Goal: Task Accomplishment & Management: Manage account settings

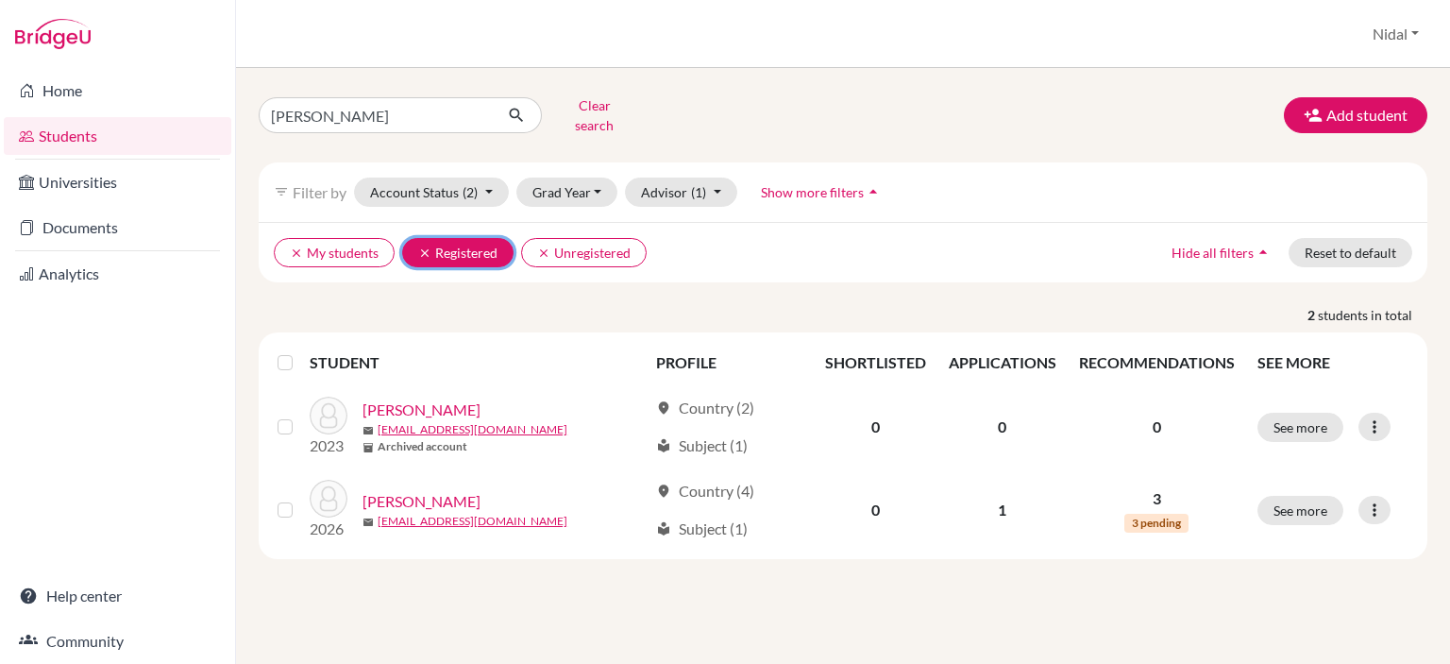
click at [424, 246] on icon "clear" at bounding box center [424, 252] width 13 height 13
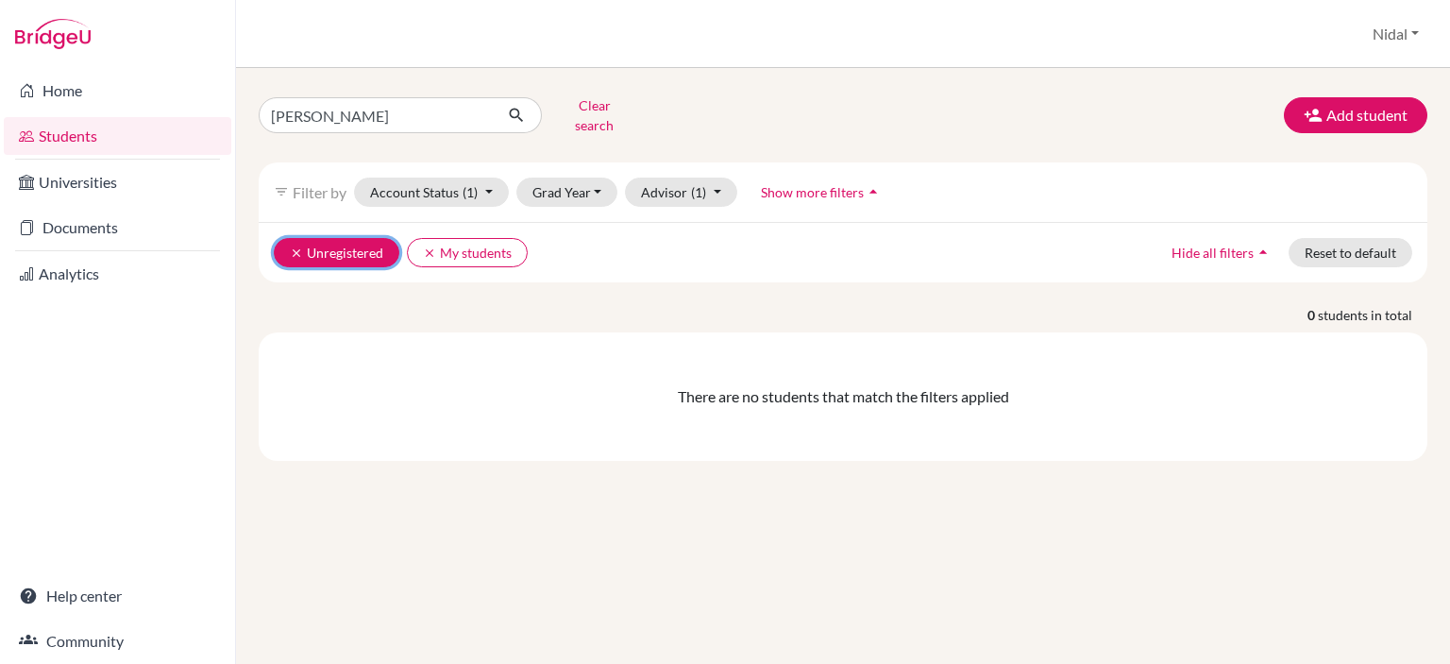
click at [286, 238] on button "clear Unregistered" at bounding box center [337, 252] width 126 height 29
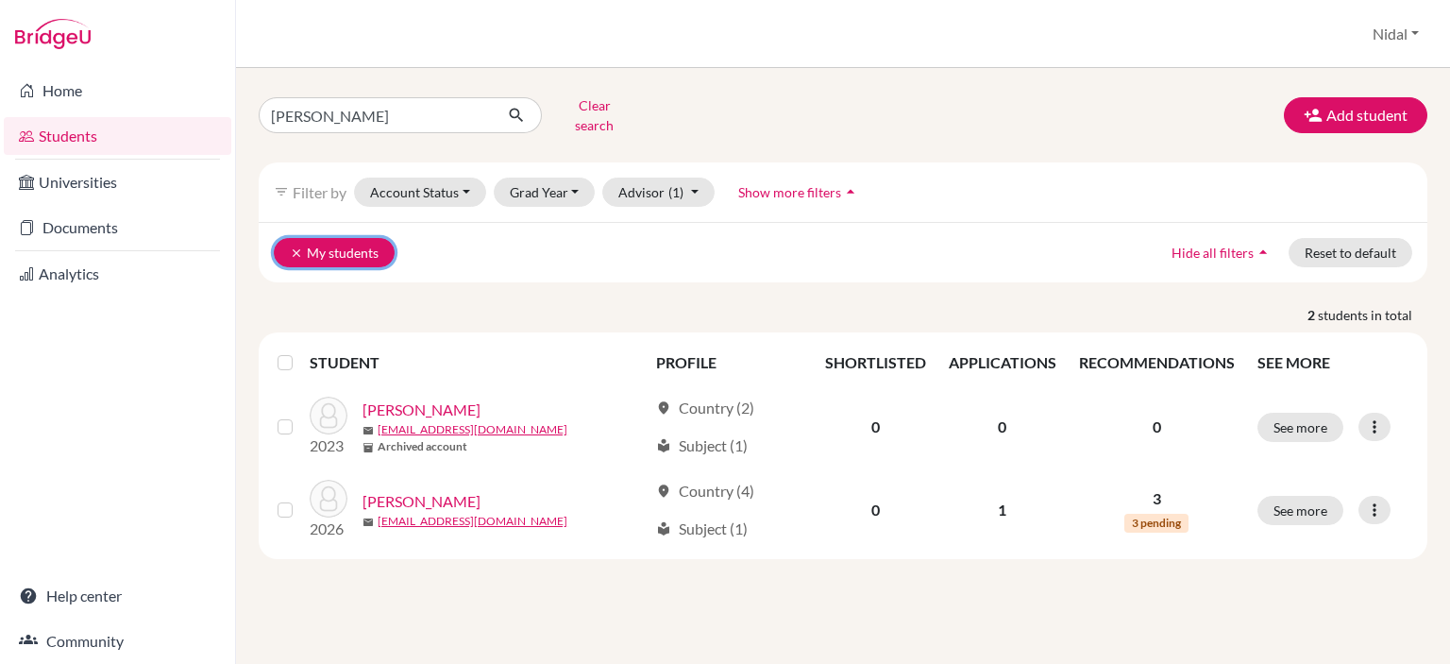
click at [293, 246] on icon "clear" at bounding box center [296, 252] width 13 height 13
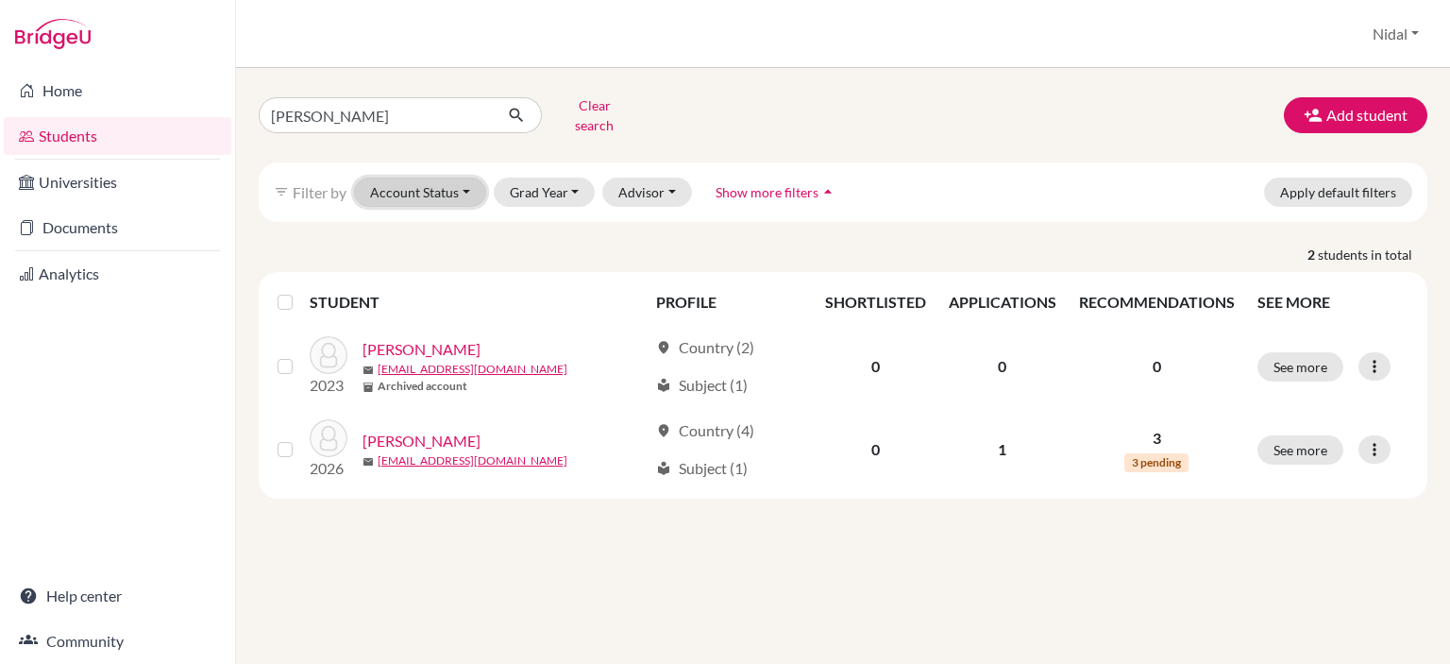
click at [463, 186] on button "Account Status" at bounding box center [420, 192] width 132 height 29
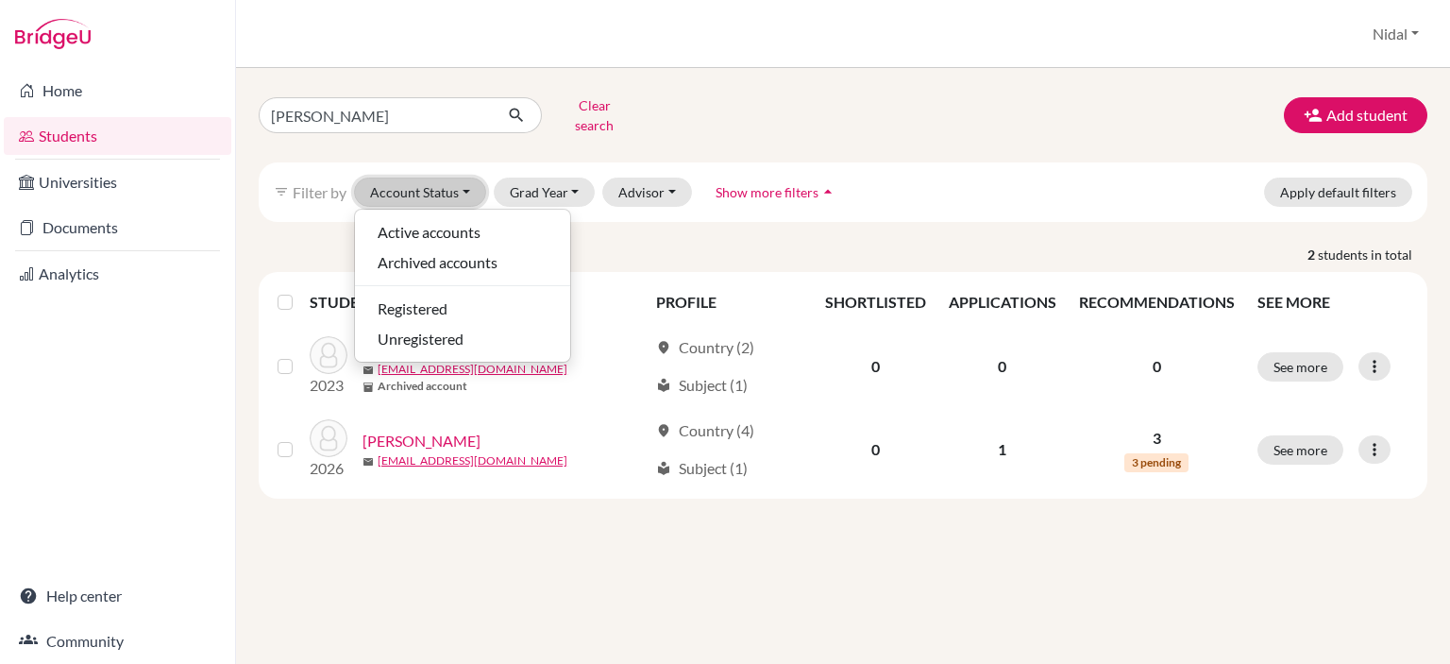
click at [463, 186] on button "Account Status" at bounding box center [420, 192] width 132 height 29
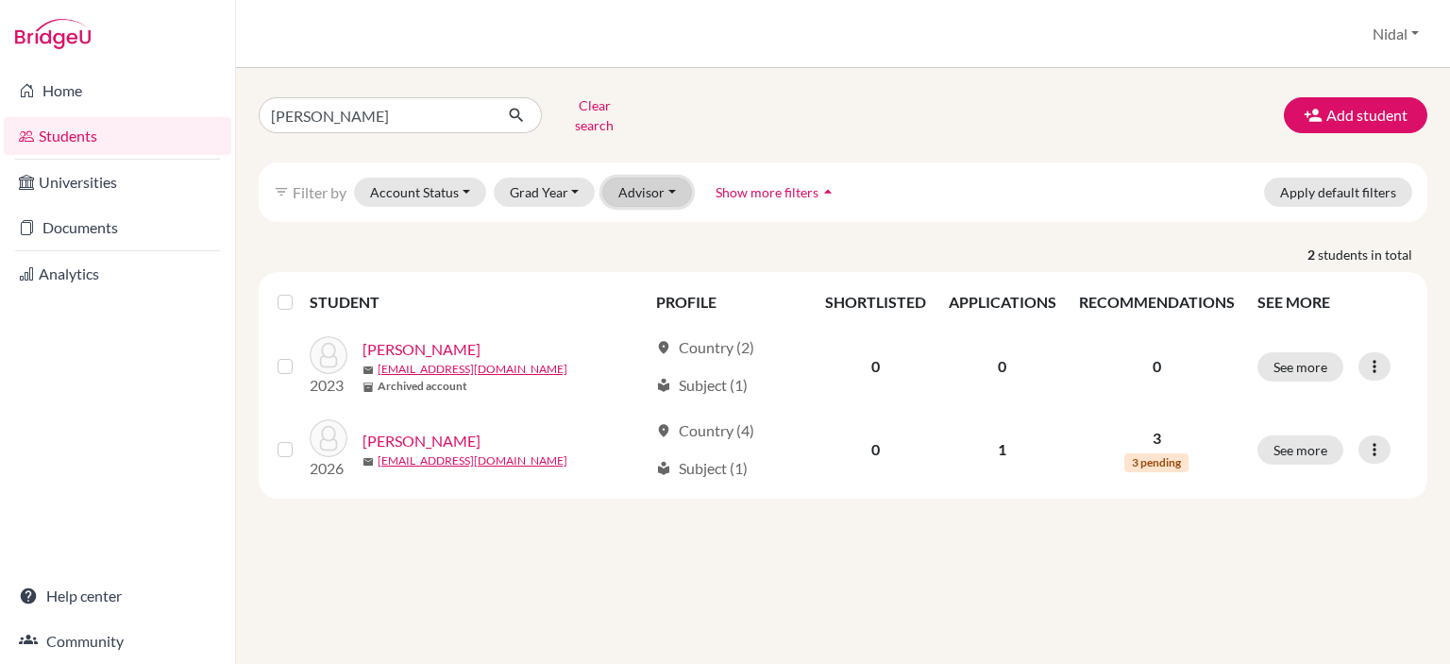
click at [649, 188] on button "Advisor" at bounding box center [647, 192] width 90 height 29
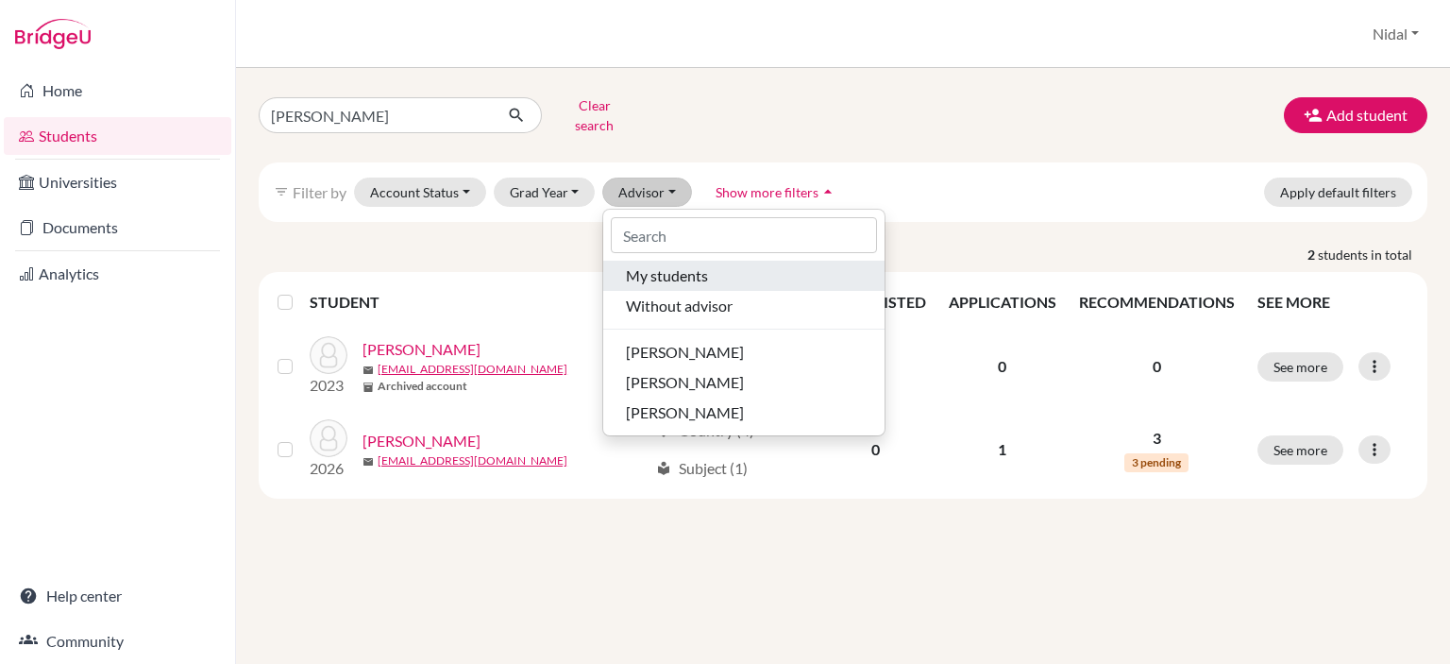
click at [682, 271] on span "My students" at bounding box center [667, 275] width 82 height 23
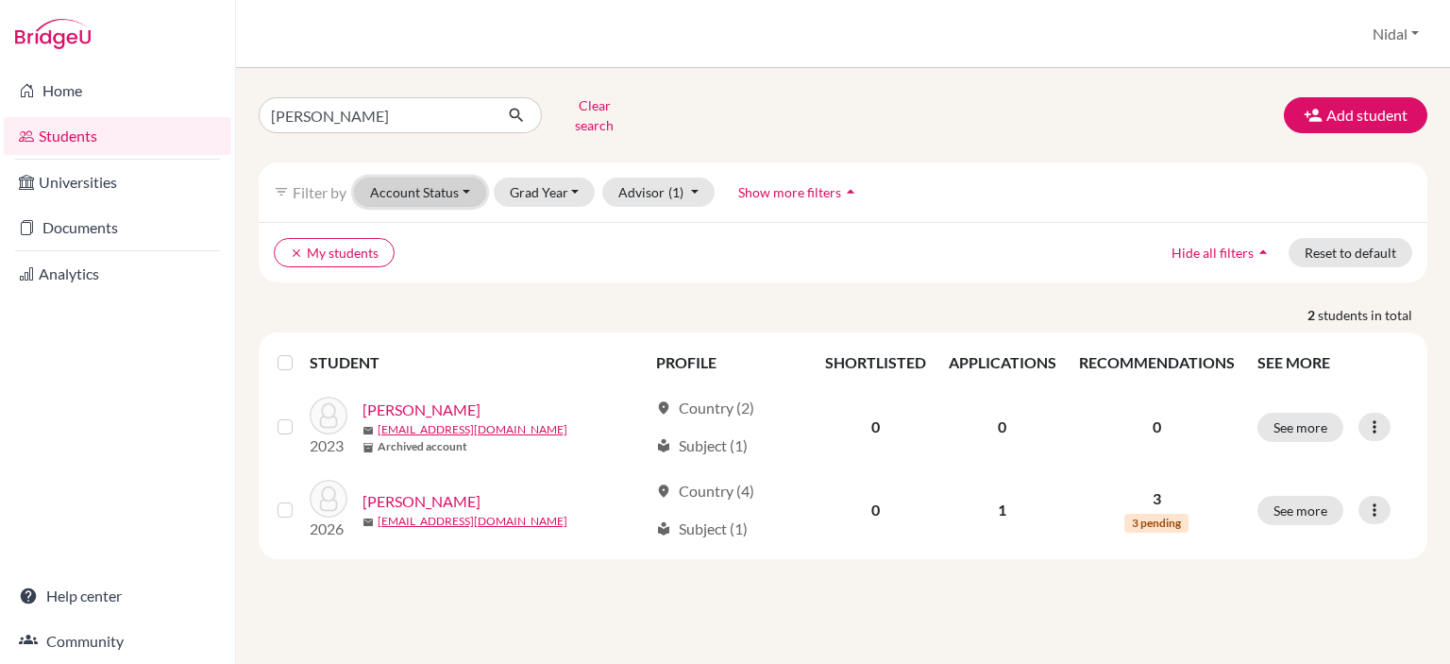
click at [399, 178] on button "Account Status" at bounding box center [420, 192] width 132 height 29
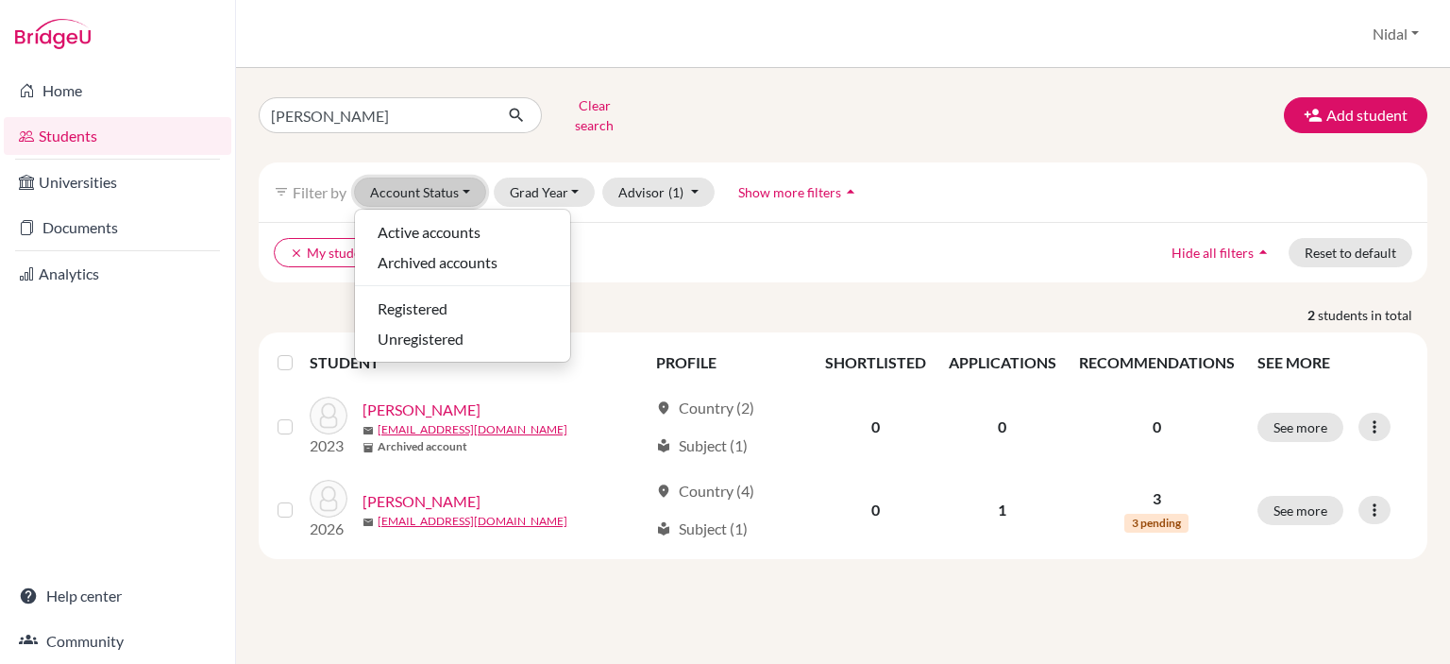
click at [399, 178] on button "Account Status" at bounding box center [420, 192] width 132 height 29
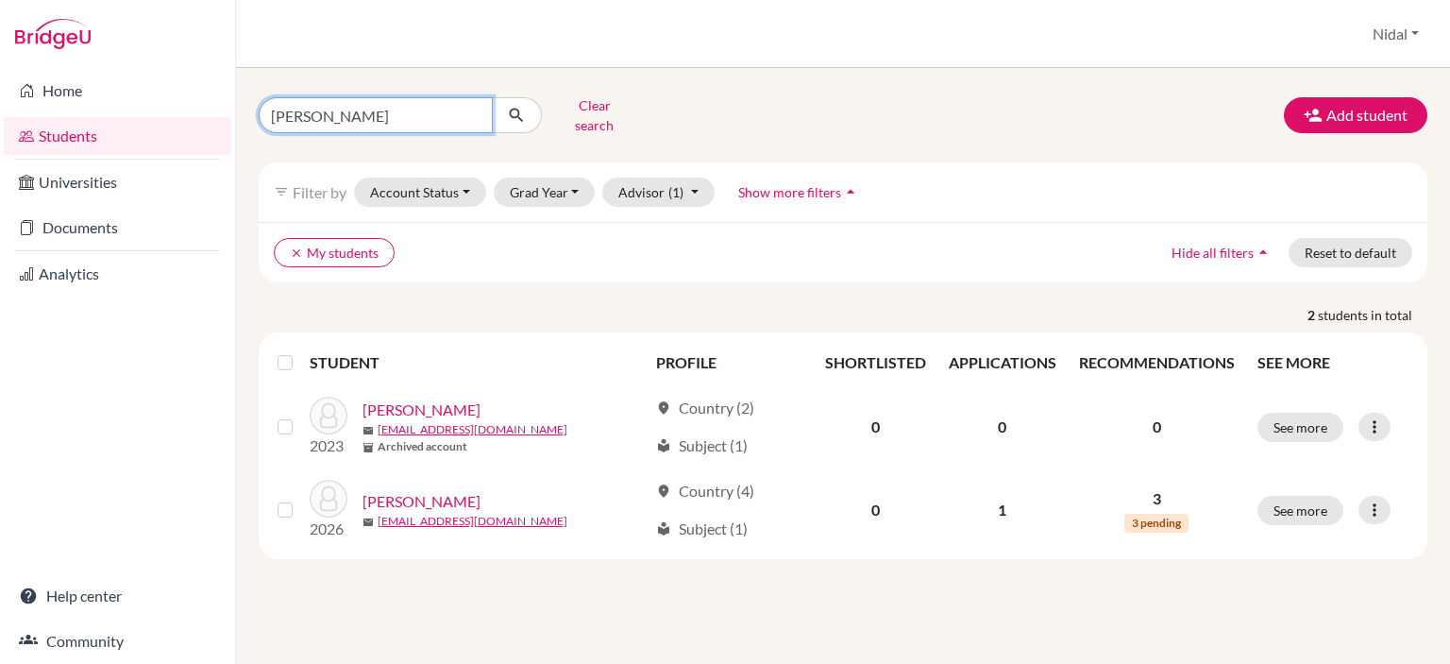
drag, startPoint x: 313, startPoint y: 112, endPoint x: 141, endPoint y: 123, distance: 173.1
click at [141, 125] on div "Home Students Universities Documents Analytics Help center Community Students o…" at bounding box center [725, 332] width 1450 height 664
click at [565, 104] on button "Clear search" at bounding box center [594, 115] width 105 height 49
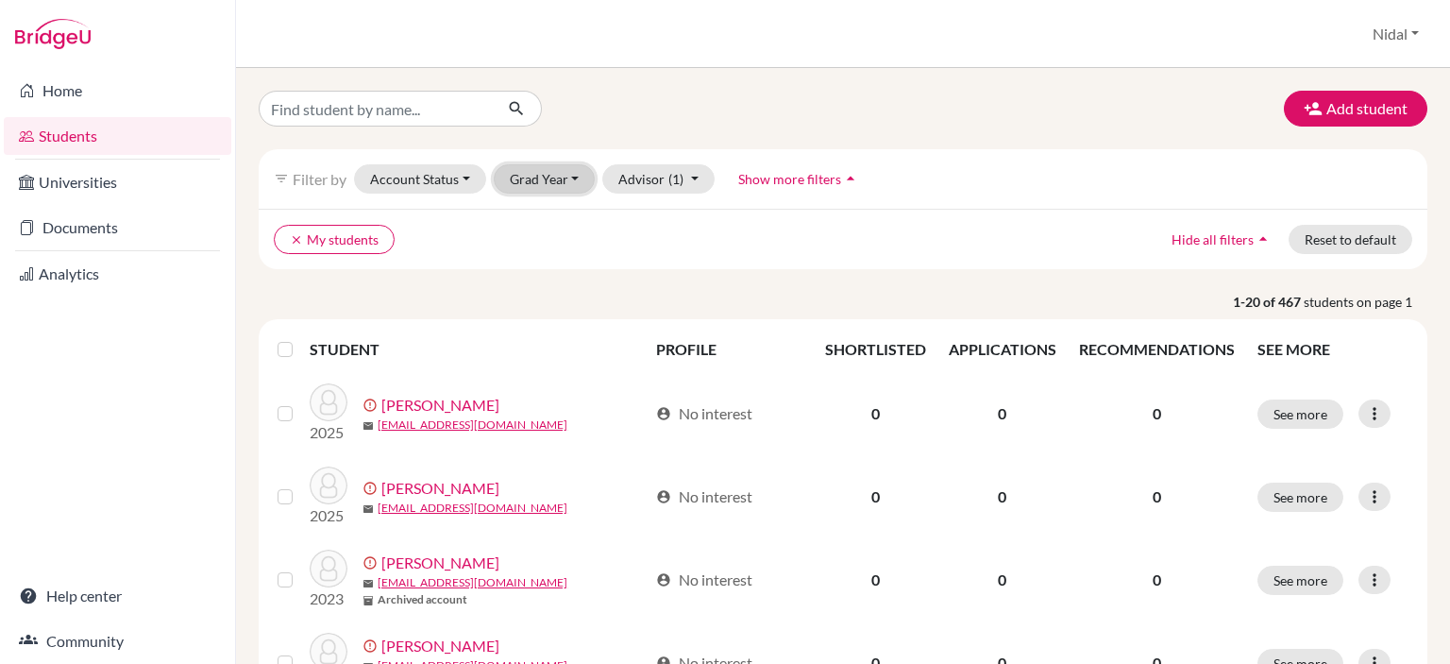
click at [545, 188] on button "Grad Year" at bounding box center [545, 178] width 102 height 29
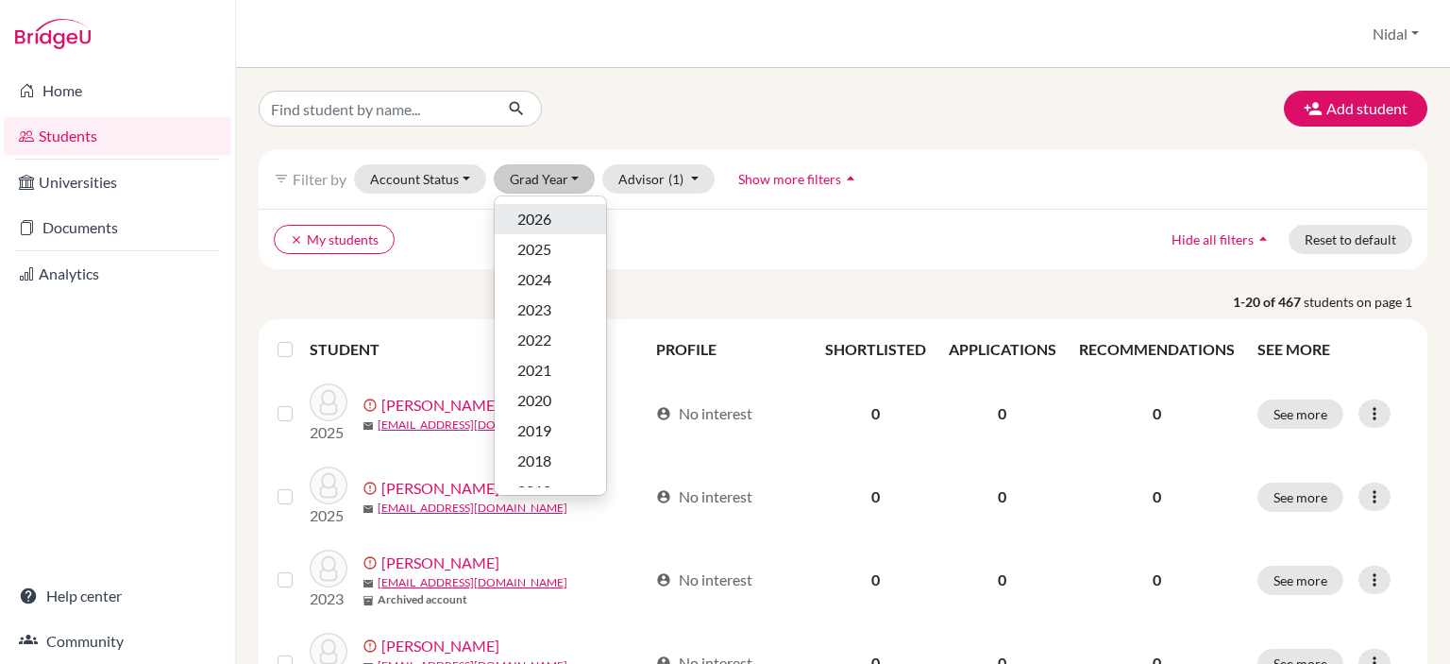
click at [540, 208] on span "2026" at bounding box center [534, 219] width 34 height 23
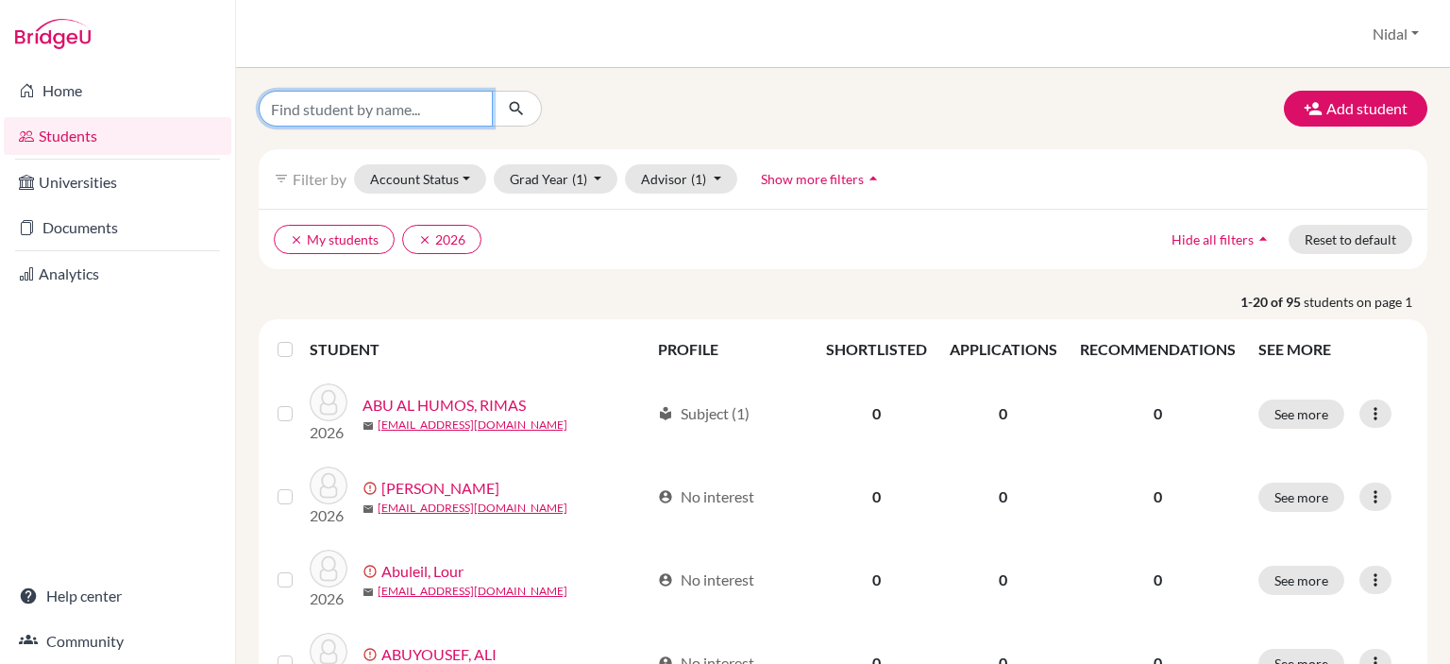
click at [298, 108] on input "Find student by name..." at bounding box center [376, 109] width 234 height 36
type input "ARKAN"
click at [529, 110] on button "submit" at bounding box center [517, 109] width 50 height 36
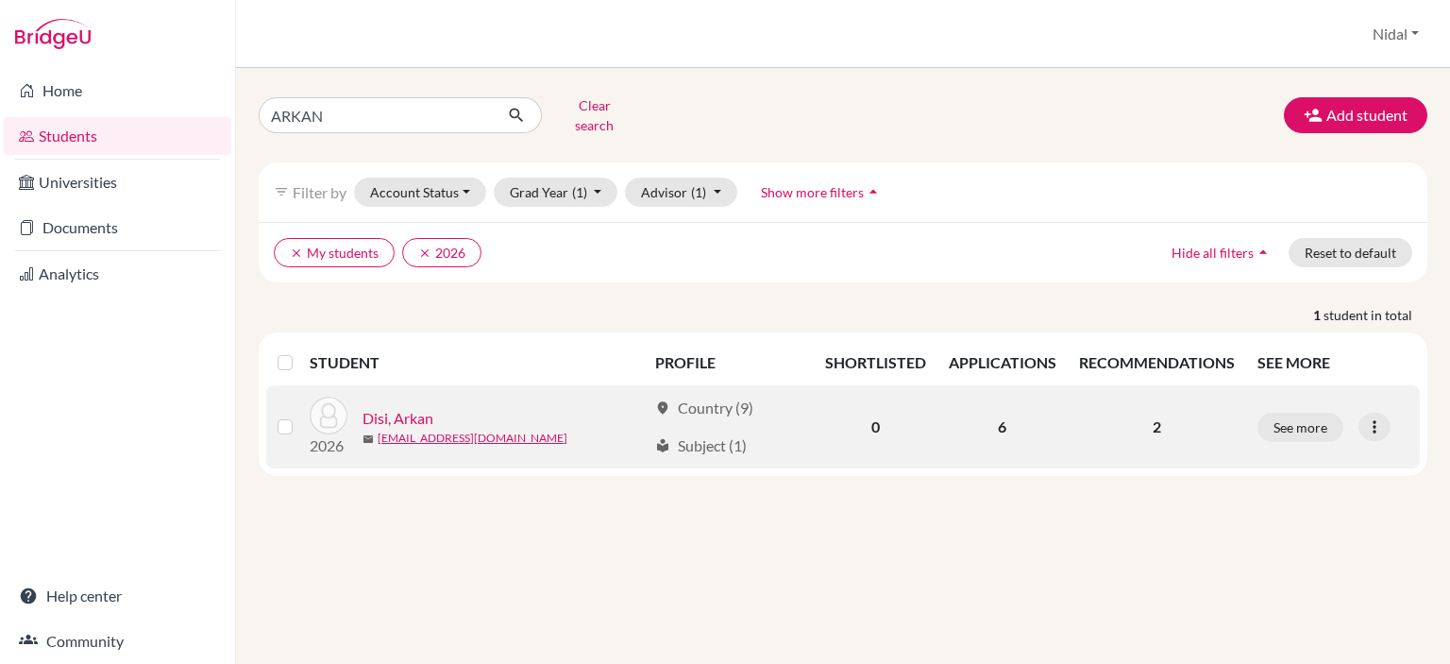
click at [427, 407] on link "Disi, Arkan" at bounding box center [398, 418] width 71 height 23
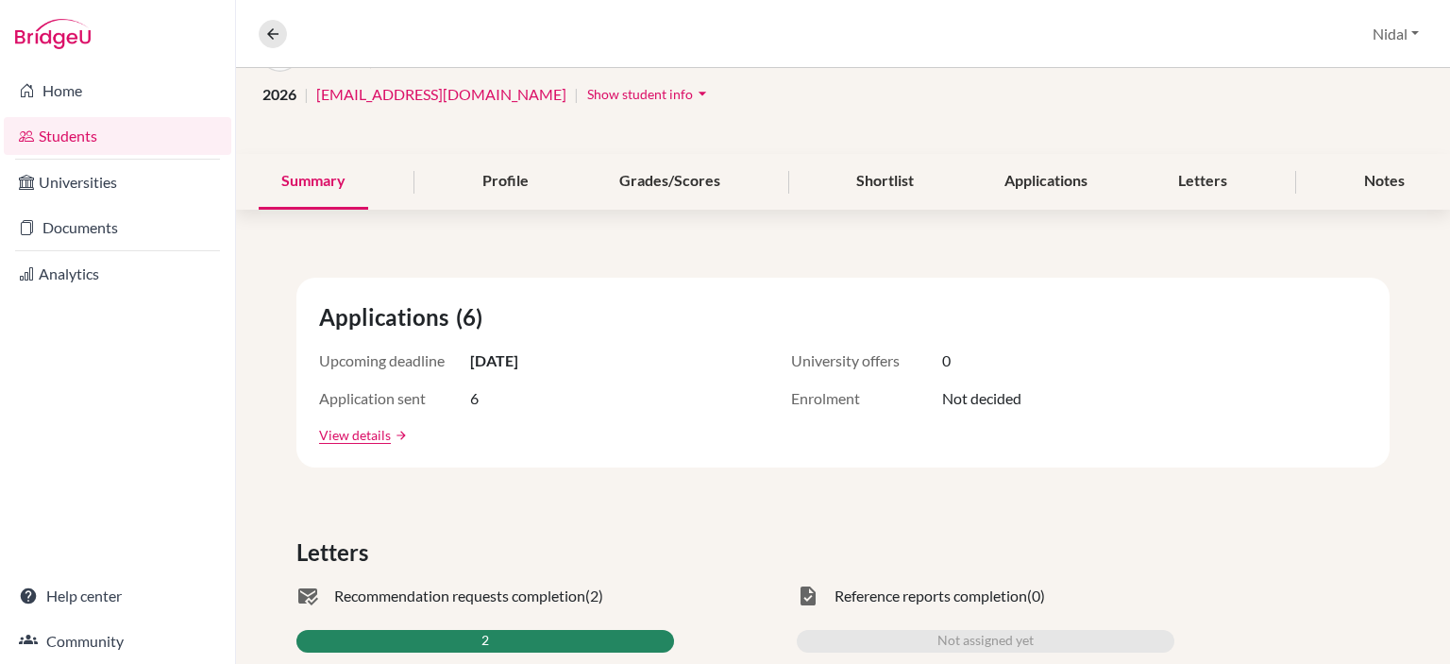
scroll to position [189, 0]
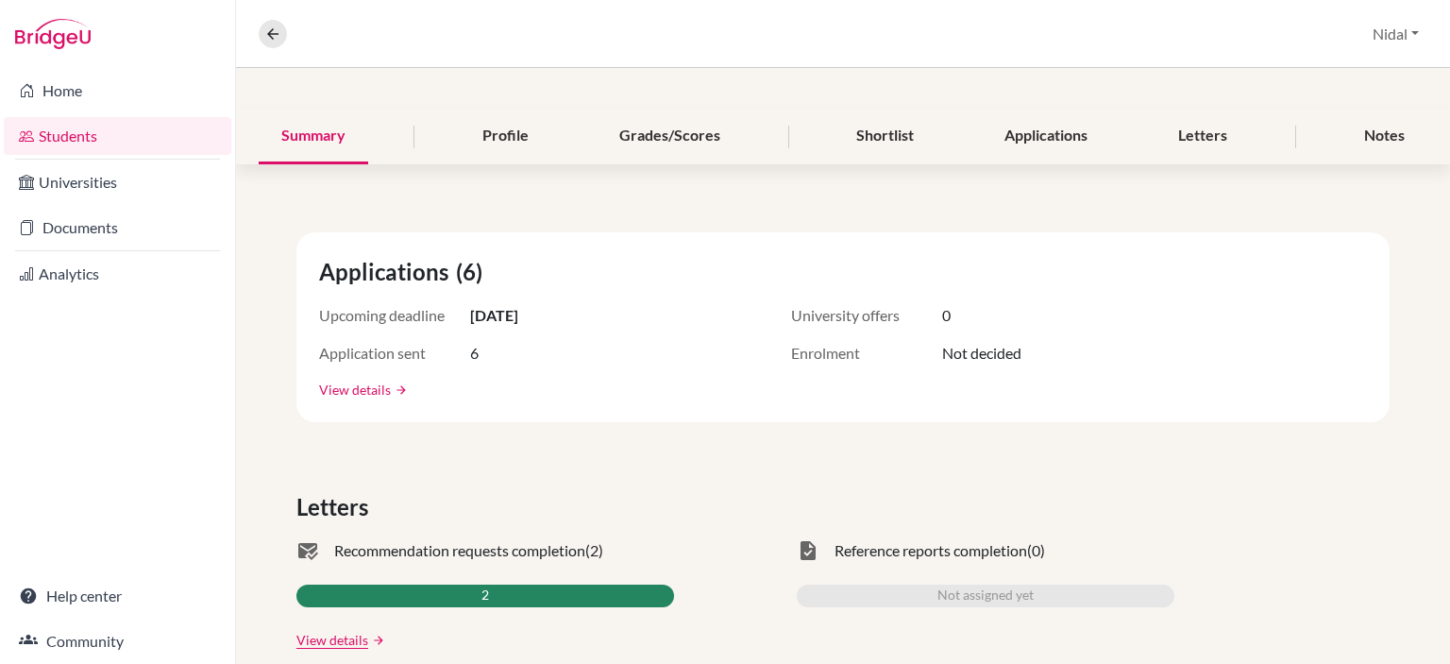
click at [338, 384] on link "View details" at bounding box center [355, 390] width 72 height 20
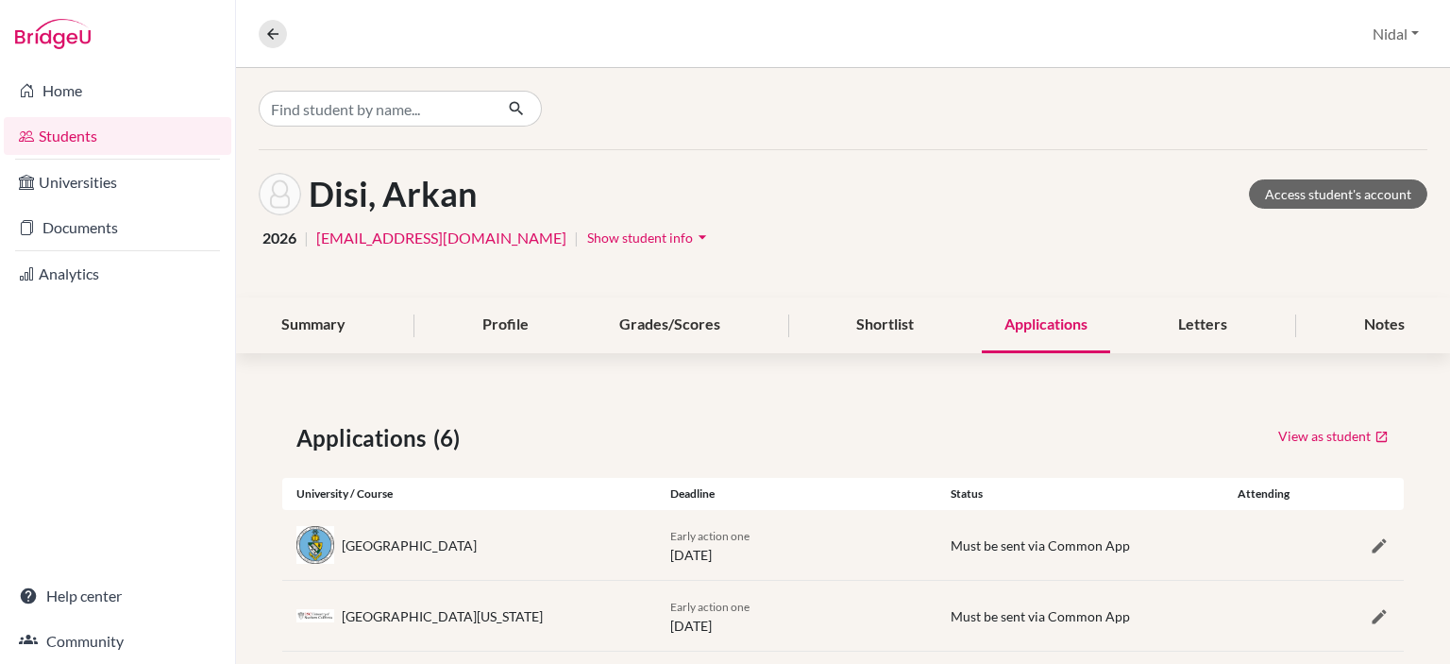
click at [693, 228] on icon "arrow_drop_down" at bounding box center [702, 237] width 19 height 19
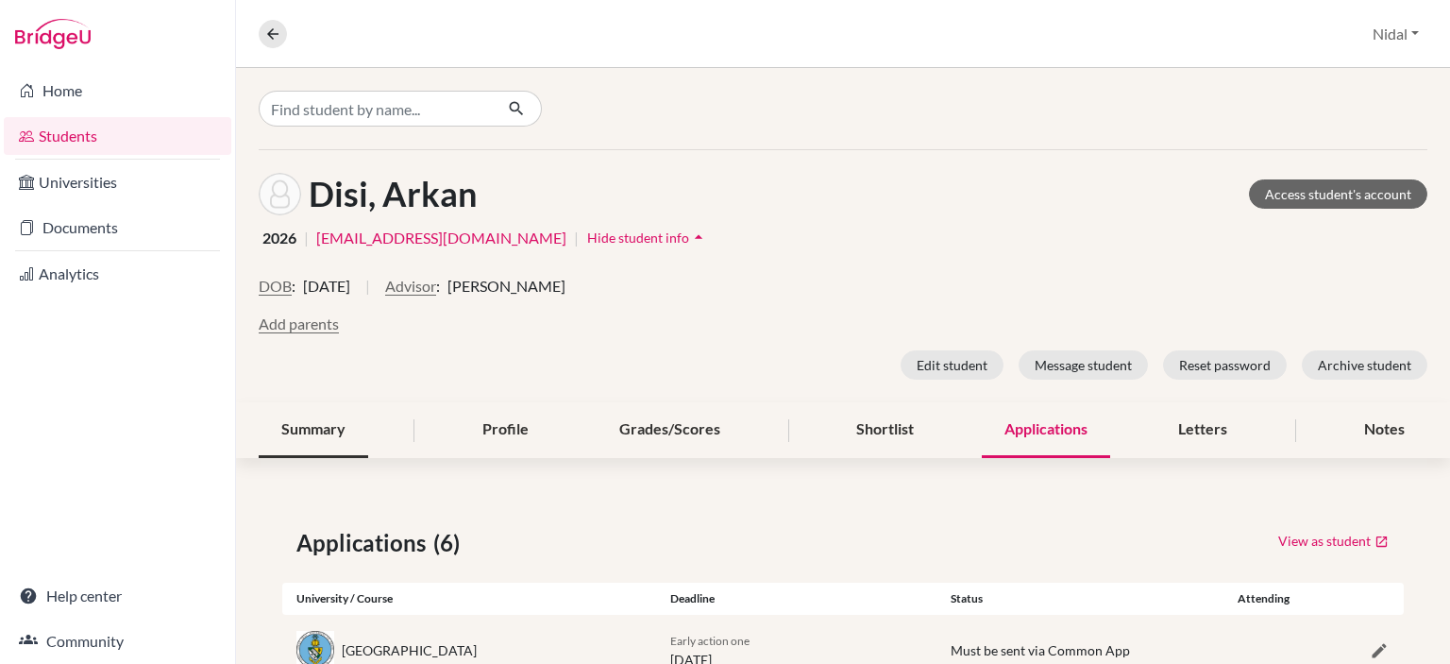
click at [305, 451] on div "Summary" at bounding box center [314, 430] width 110 height 56
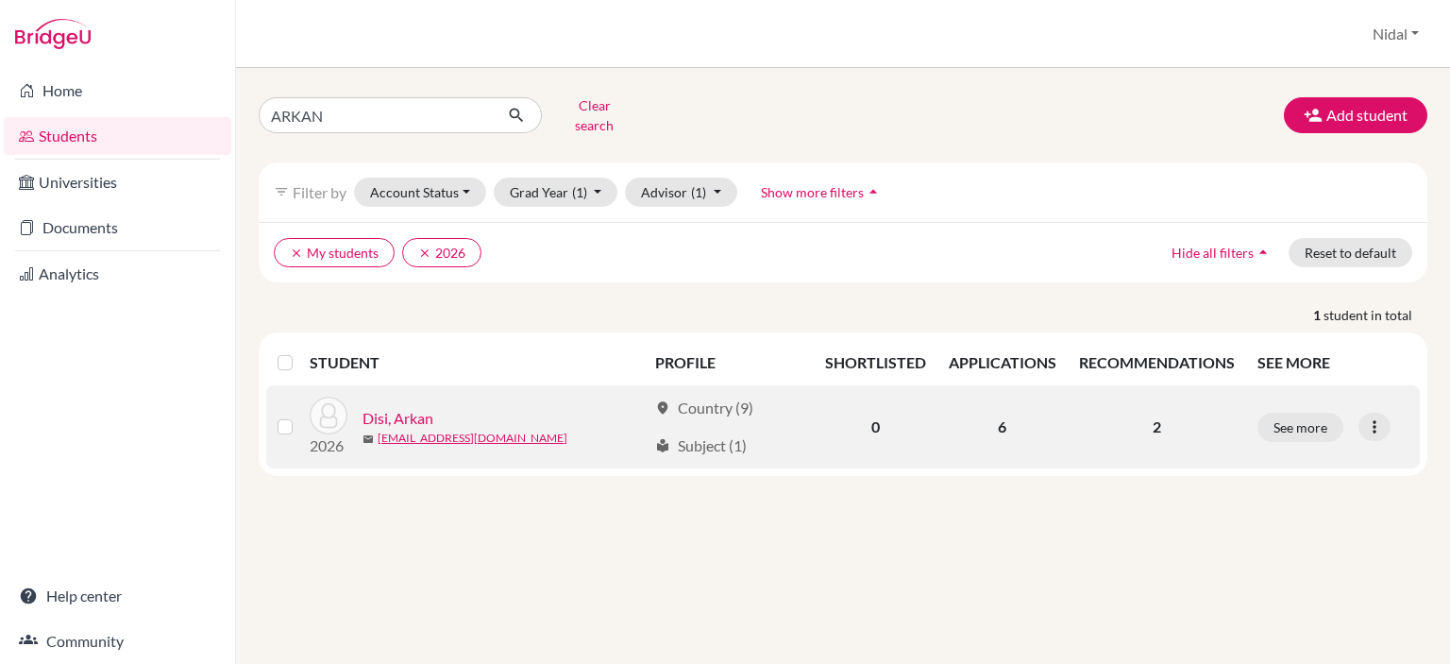
click at [1387, 397] on td "See more Edit student Send Message Reset Password" at bounding box center [1333, 426] width 175 height 83
click at [1387, 413] on div at bounding box center [1375, 427] width 32 height 28
click at [1379, 417] on icon at bounding box center [1374, 426] width 19 height 19
click at [1277, 415] on button "See more" at bounding box center [1301, 427] width 86 height 29
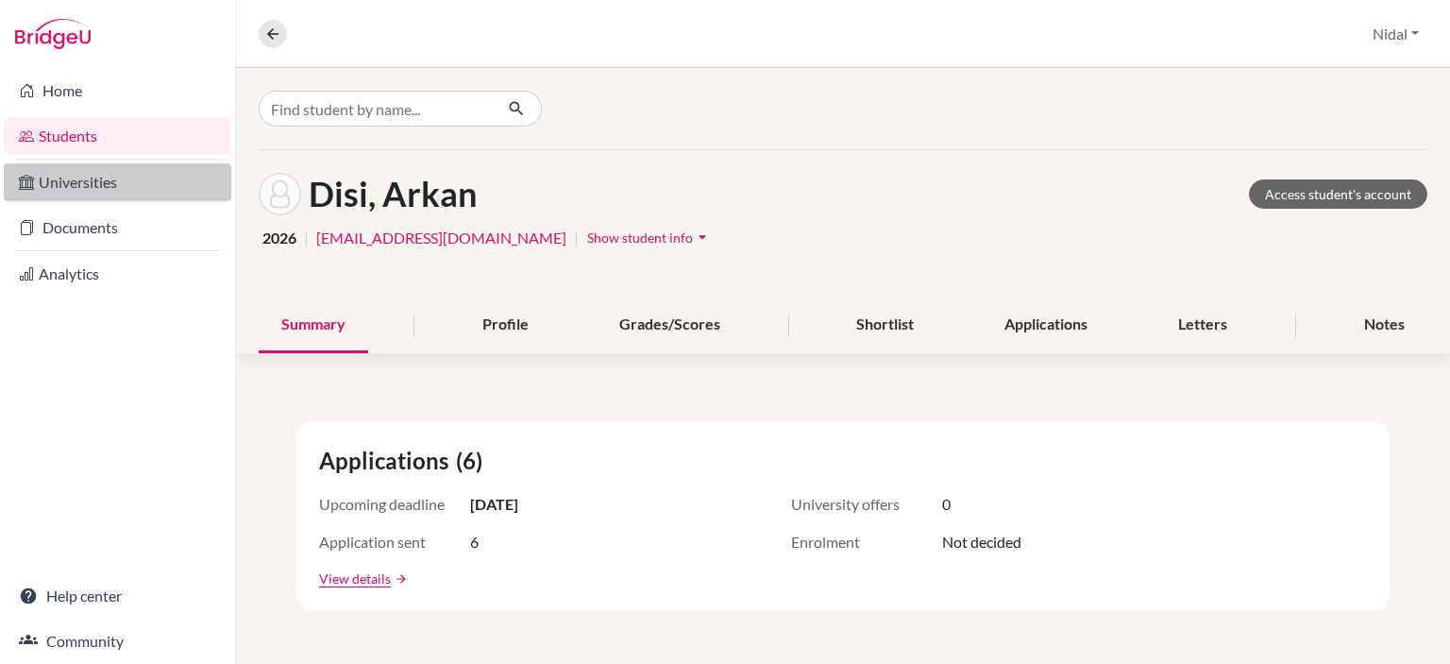
click at [127, 186] on link "Universities" at bounding box center [118, 182] width 228 height 38
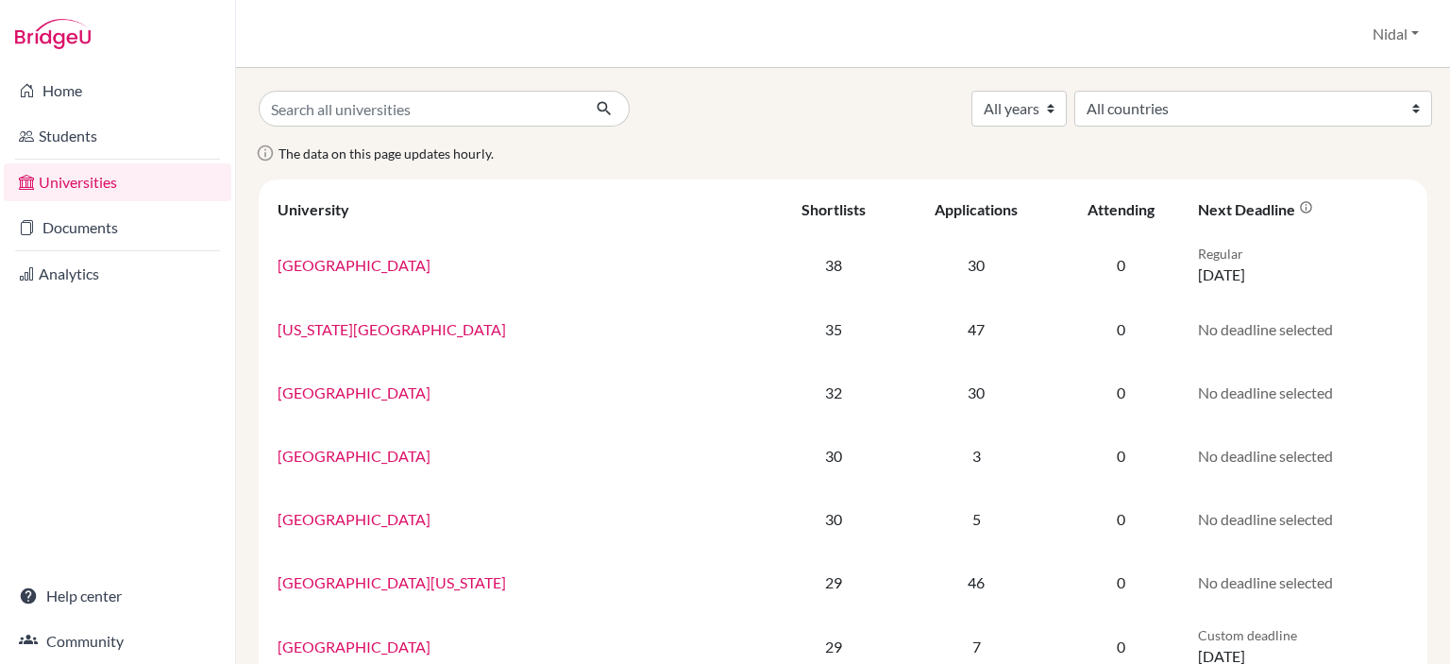
click at [132, 251] on li "Analytics" at bounding box center [117, 273] width 235 height 45
click at [129, 220] on link "Documents" at bounding box center [118, 228] width 228 height 38
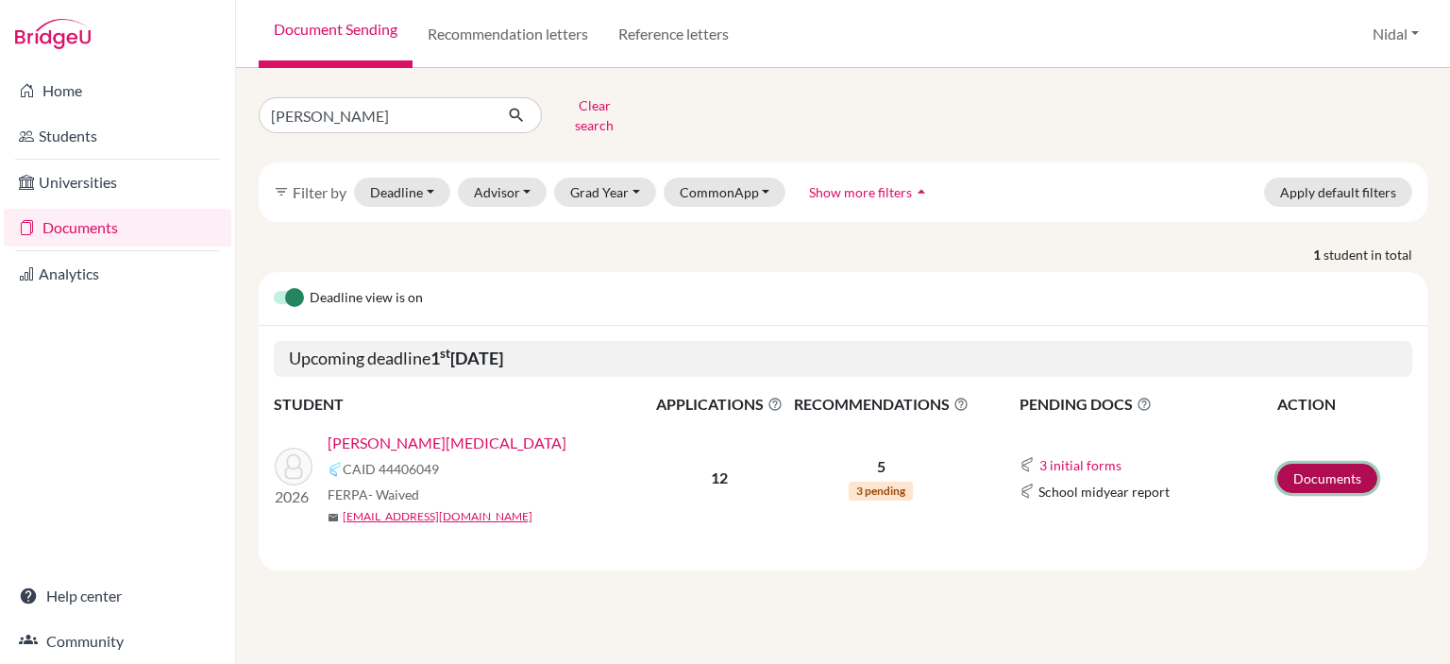
click at [1341, 471] on link "Documents" at bounding box center [1327, 478] width 100 height 29
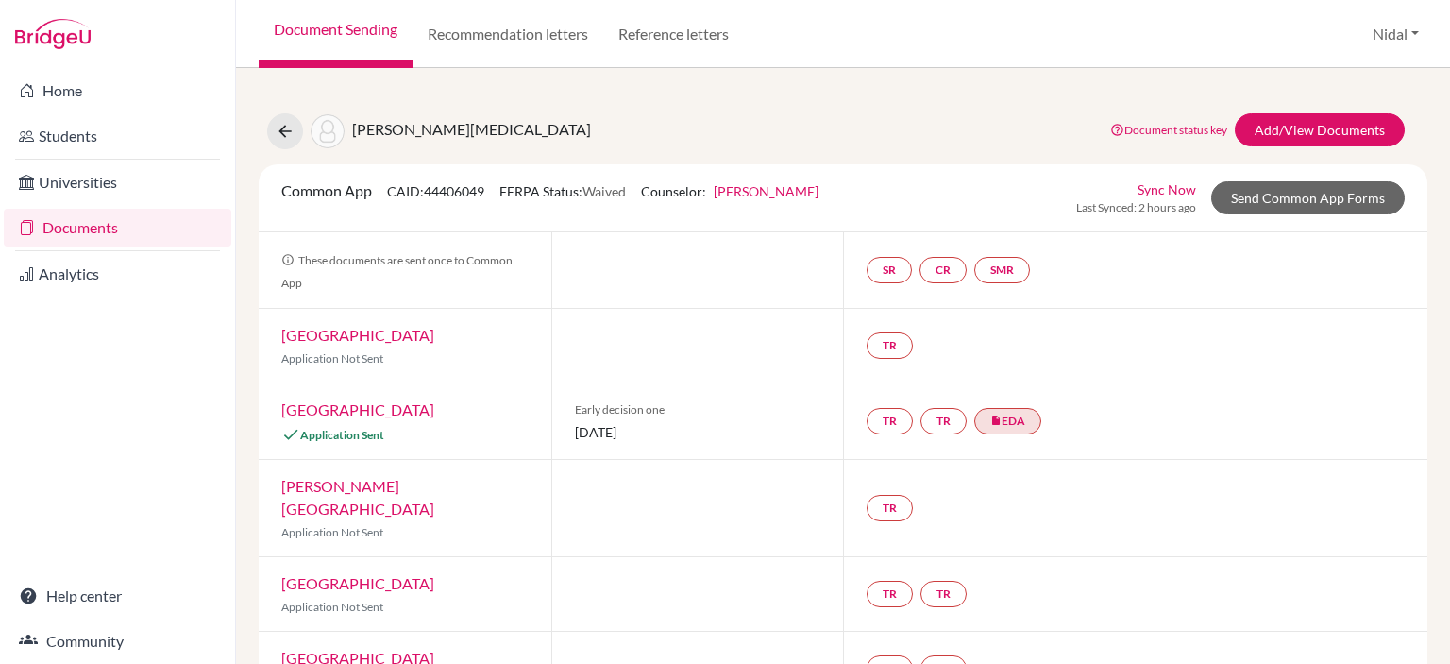
click at [1163, 188] on link "Sync Now" at bounding box center [1167, 189] width 59 height 20
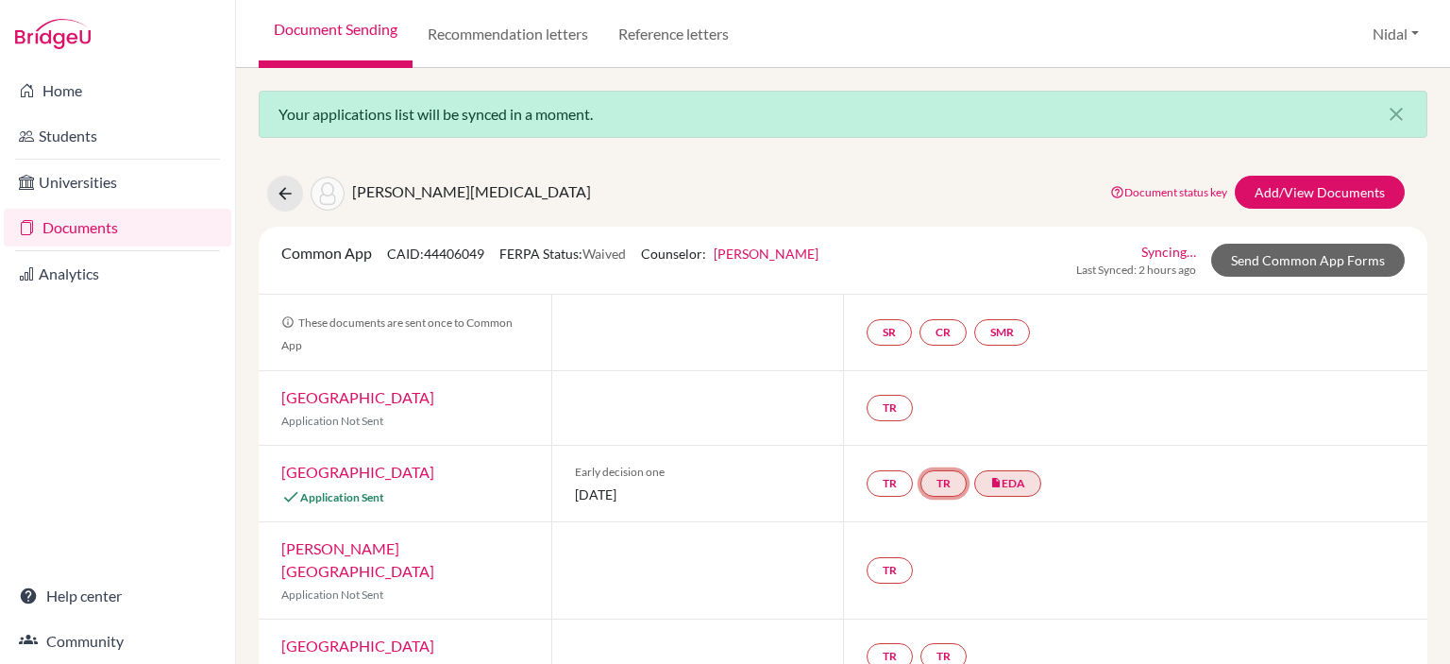
click at [933, 479] on link "TR" at bounding box center [944, 483] width 46 height 26
click at [953, 409] on h3 "Teacher recommendation" at bounding box center [944, 413] width 187 height 34
click at [871, 470] on div "TR TR insert_drive_file EDA" at bounding box center [958, 483] width 182 height 34
drag, startPoint x: 874, startPoint y: 498, endPoint x: 884, endPoint y: 483, distance: 17.0
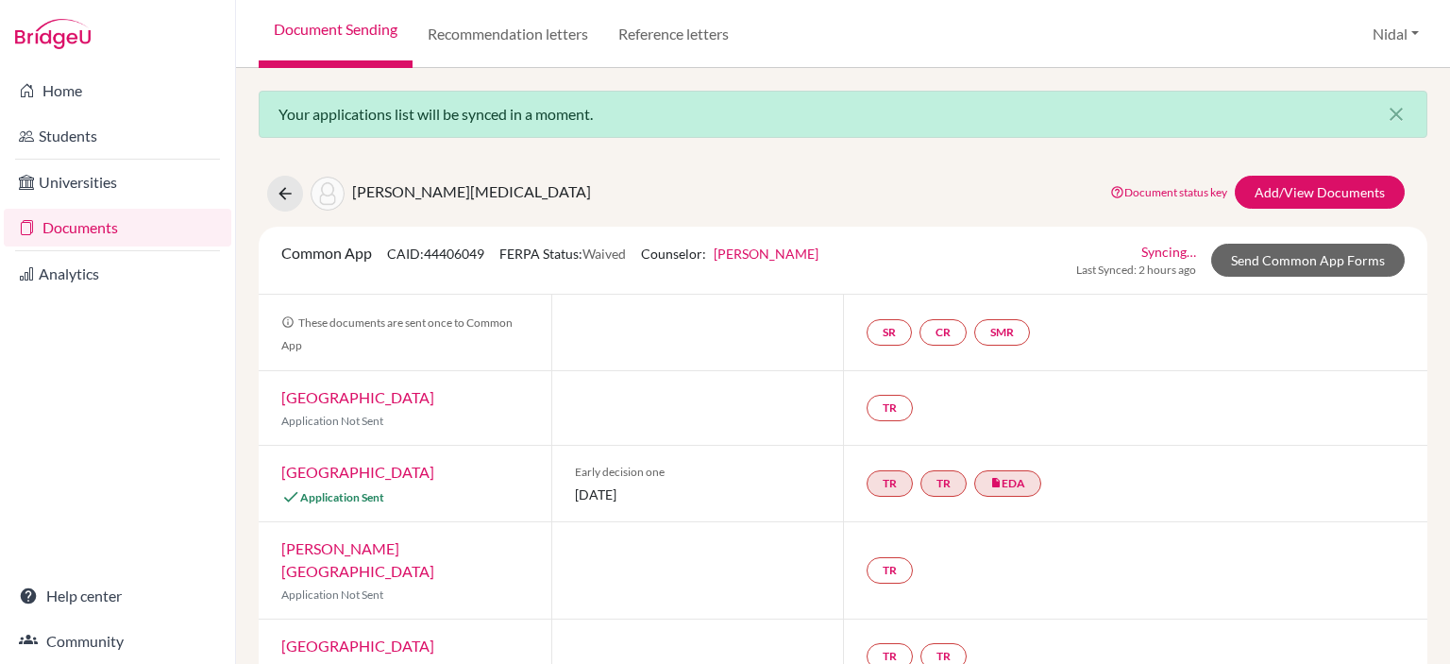
click at [874, 494] on div "TR TR insert_drive_file EDA" at bounding box center [958, 483] width 182 height 34
click at [894, 471] on link "TR" at bounding box center [890, 483] width 46 height 26
click at [555, 22] on link "Recommendation letters" at bounding box center [508, 34] width 191 height 68
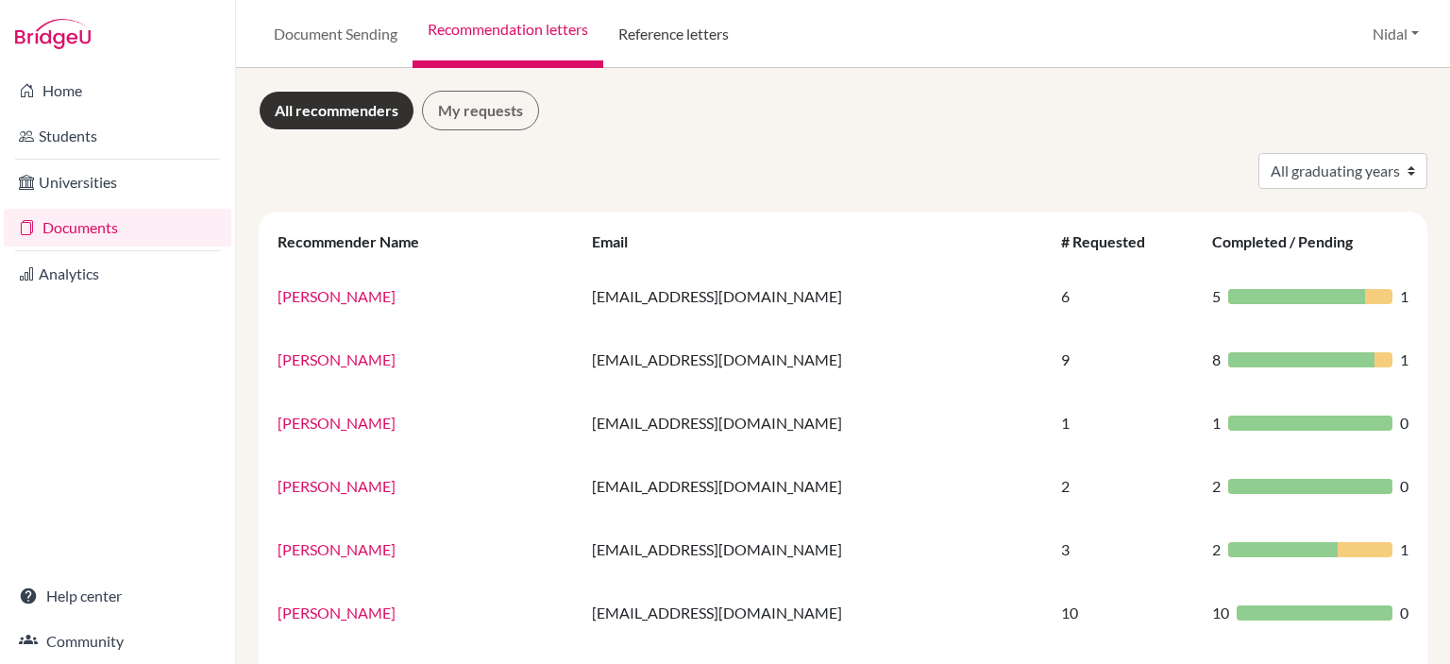
click at [721, 41] on link "Reference letters" at bounding box center [673, 34] width 141 height 68
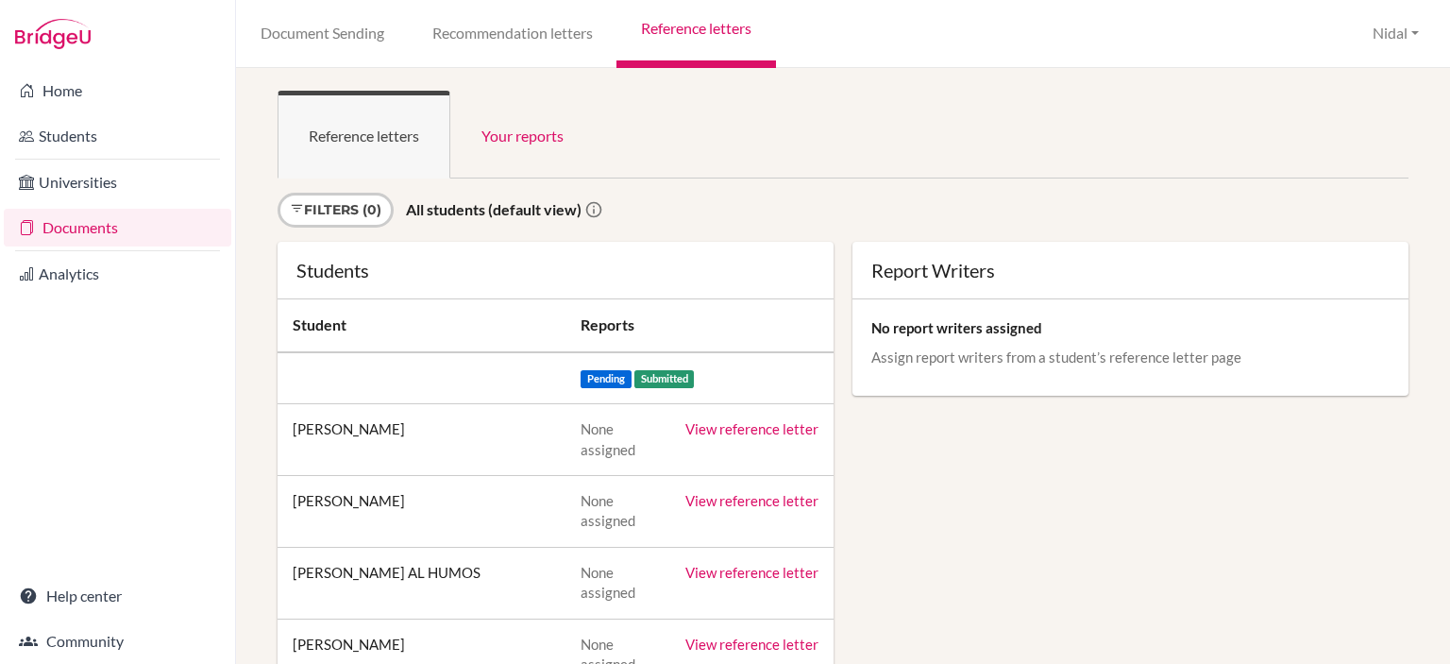
click at [797, 422] on link "View reference letter" at bounding box center [751, 428] width 133 height 17
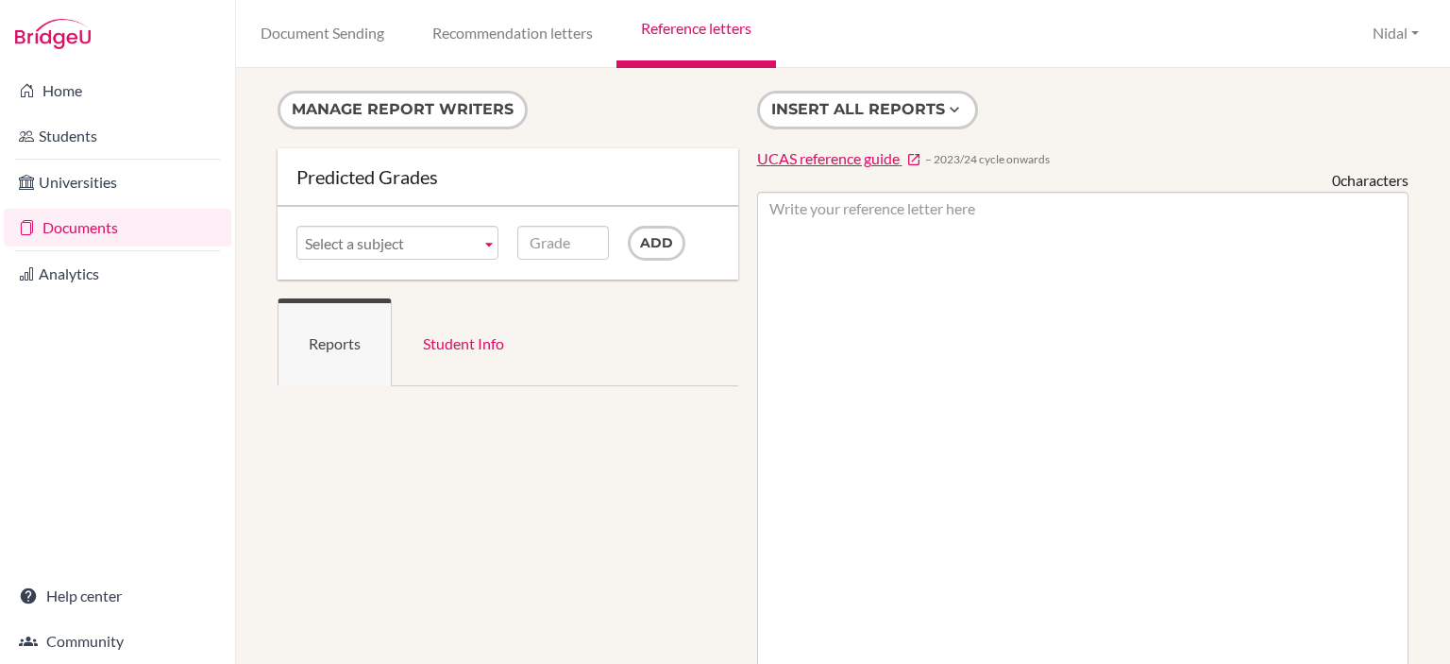
click at [816, 167] on span "UCAS reference guide" at bounding box center [828, 158] width 143 height 18
click at [64, 222] on link "Documents" at bounding box center [118, 228] width 228 height 38
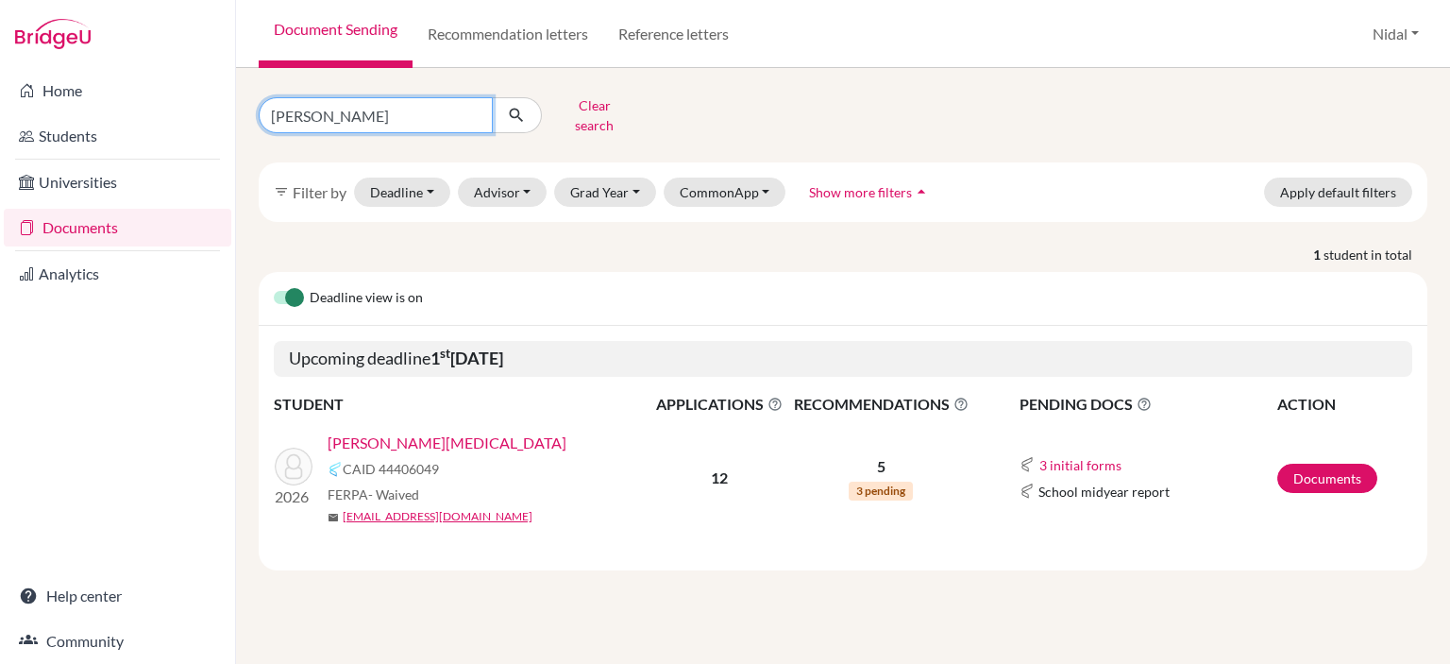
drag, startPoint x: 412, startPoint y: 110, endPoint x: 240, endPoint y: 124, distance: 172.3
click at [234, 127] on div "Home Students Universities Documents Analytics Help center Community Document S…" at bounding box center [725, 332] width 1450 height 664
type input "ARKAN"
click at [509, 111] on icon "submit" at bounding box center [516, 115] width 19 height 19
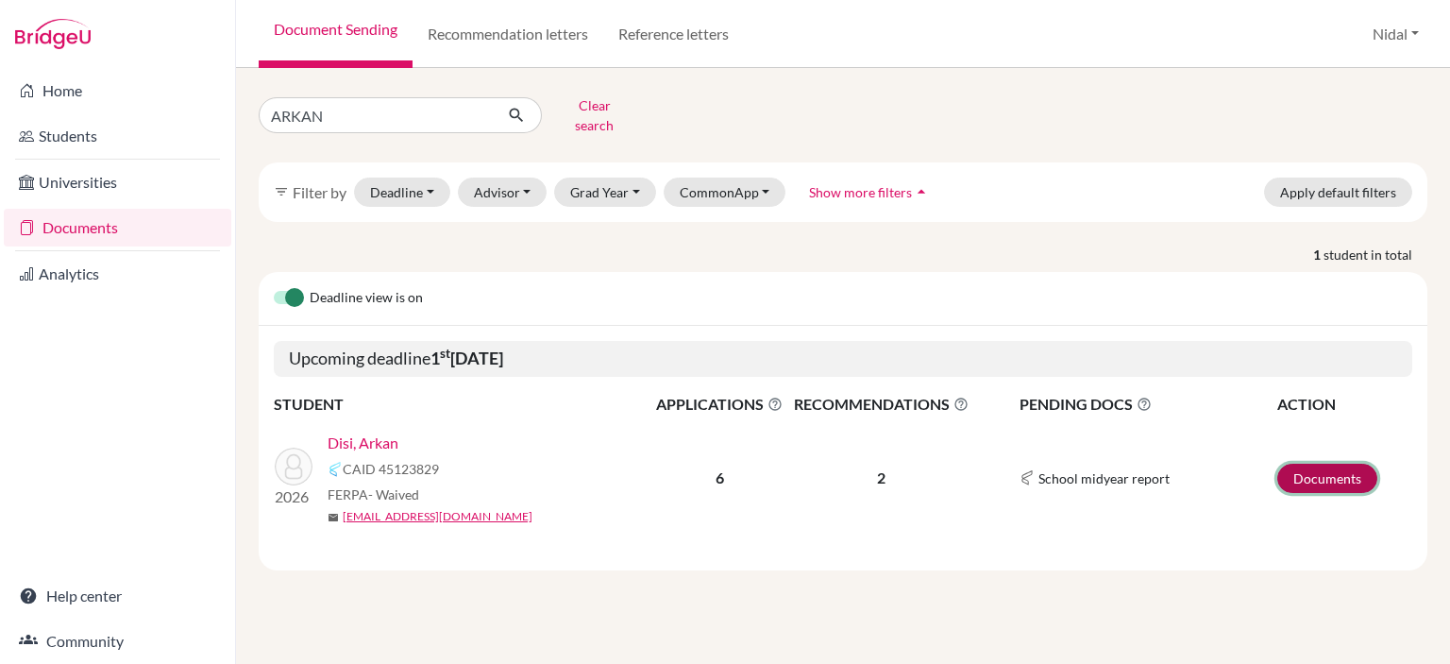
click at [1345, 464] on link "Documents" at bounding box center [1327, 478] width 100 height 29
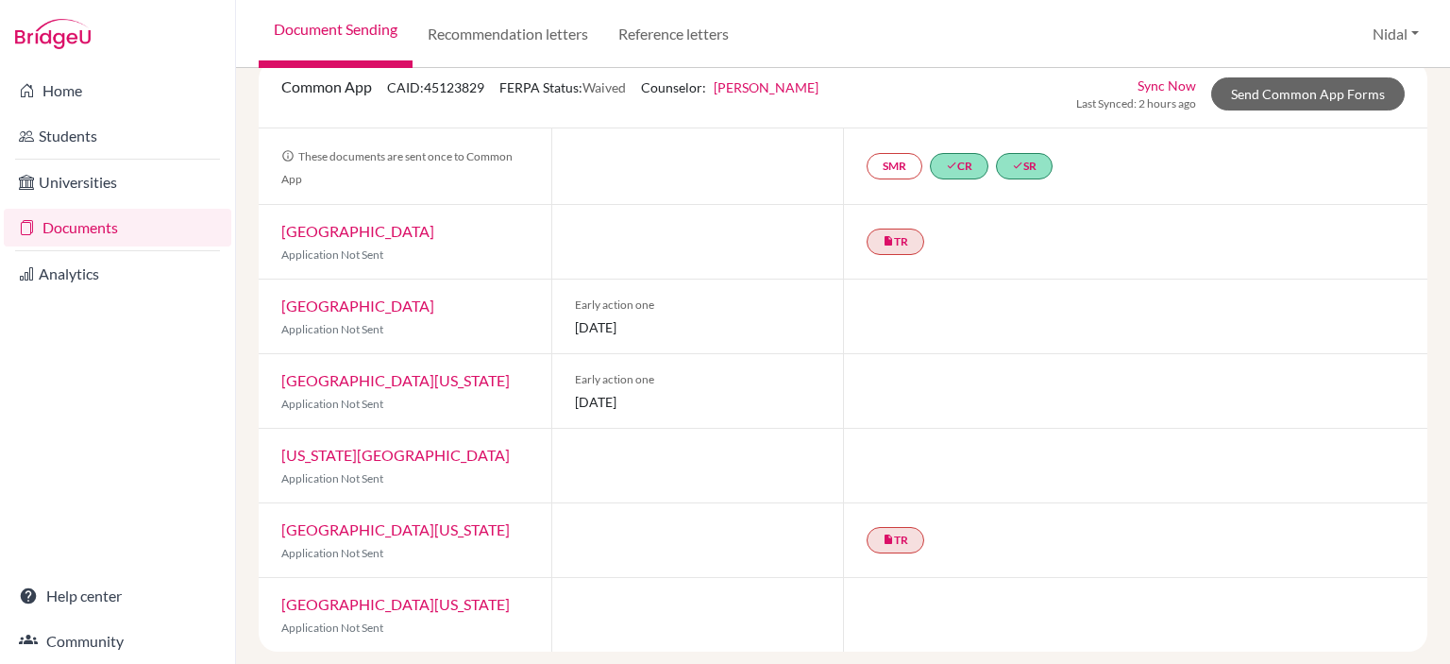
scroll to position [112, 0]
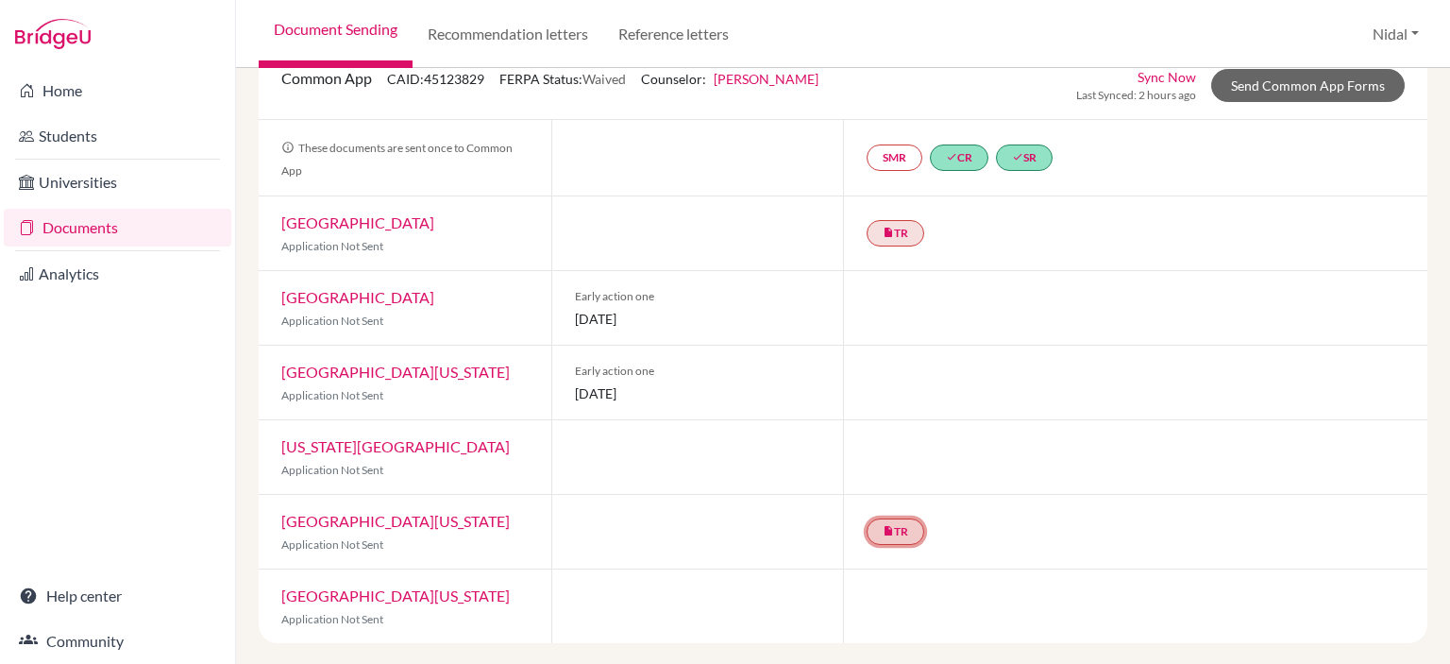
click at [898, 521] on link "insert_drive_file TR" at bounding box center [896, 531] width 58 height 26
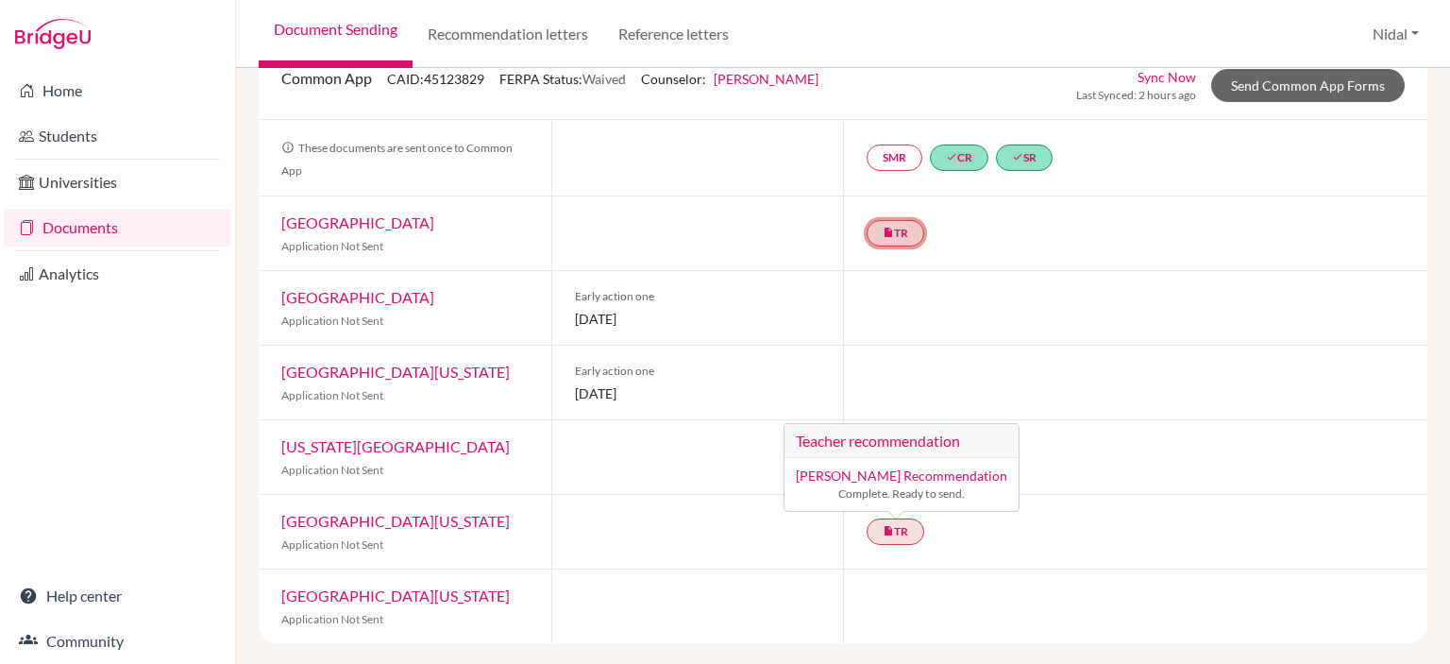
click at [903, 232] on link "insert_drive_file TR" at bounding box center [896, 233] width 58 height 26
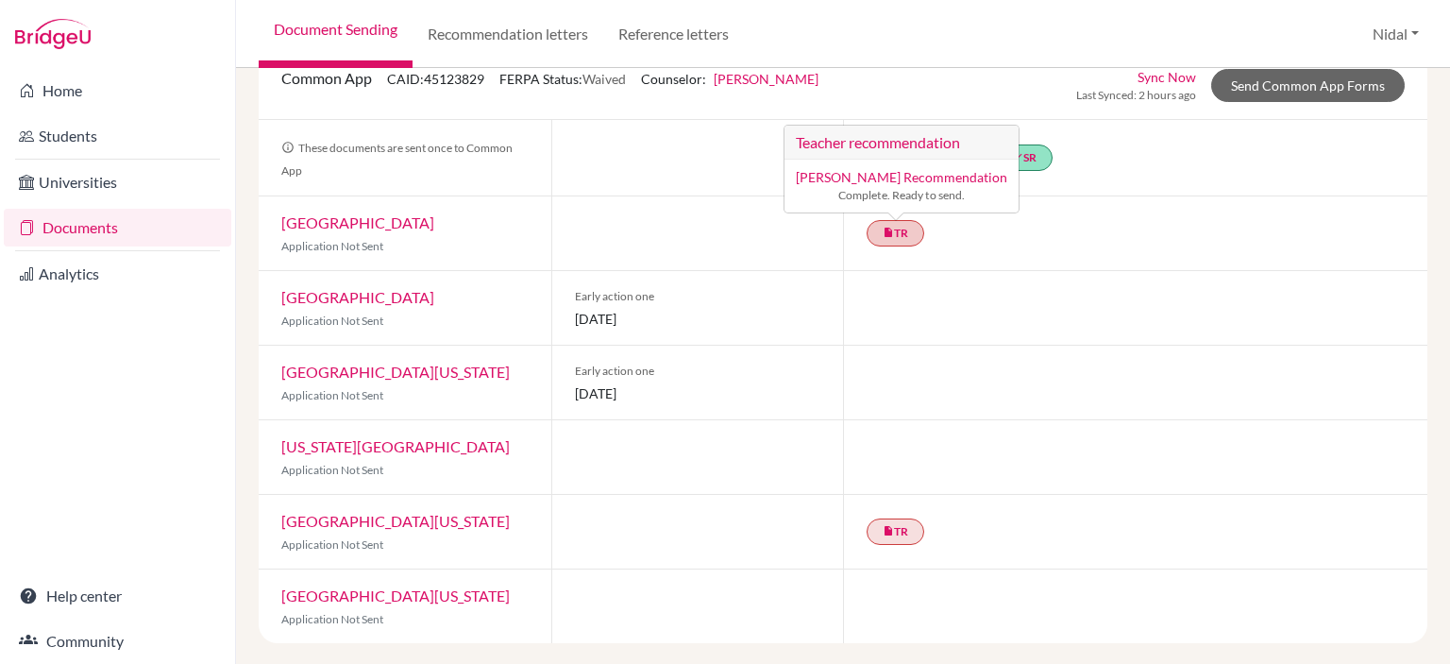
click at [937, 169] on link "Amaal Darwish’s Recommendation" at bounding box center [901, 177] width 211 height 16
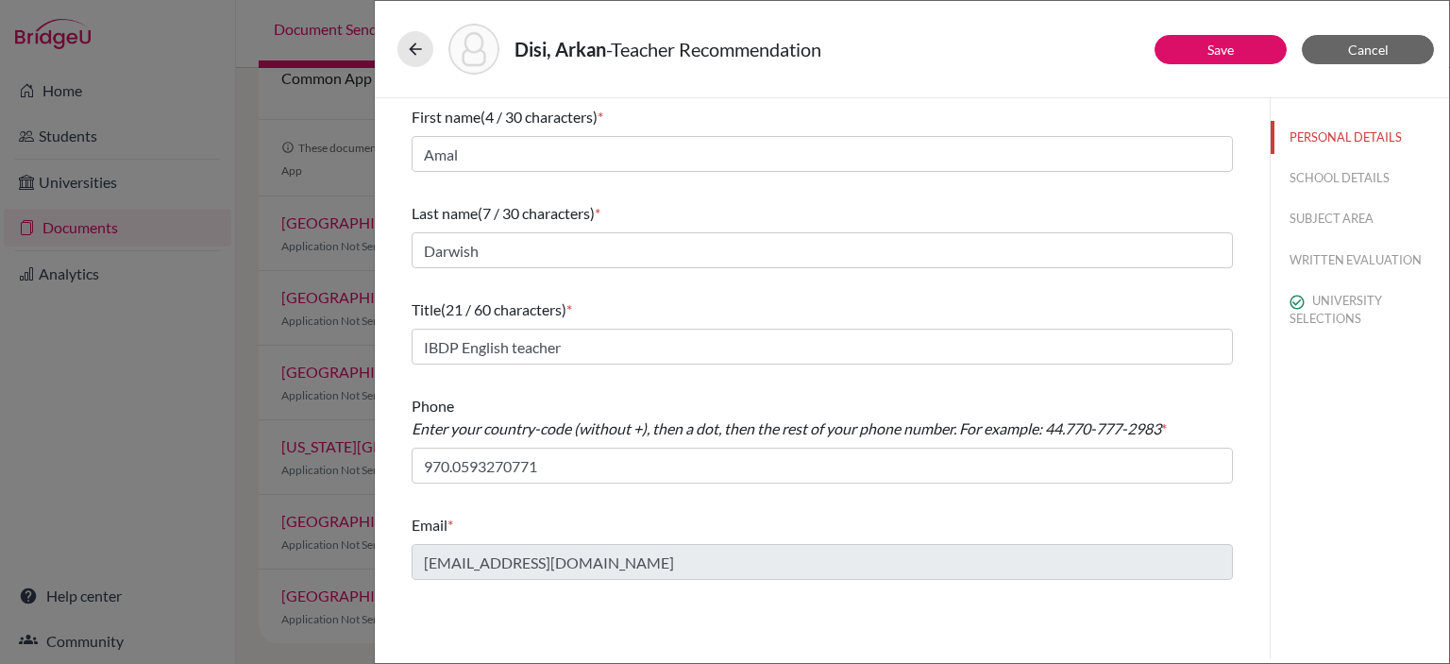
click at [271, 119] on div "Disi, Arkan - Teacher Recommendation Save Cancel First name (4 / 30 characters)…" at bounding box center [725, 332] width 1450 height 664
click at [1371, 60] on button "Cancel" at bounding box center [1368, 49] width 132 height 29
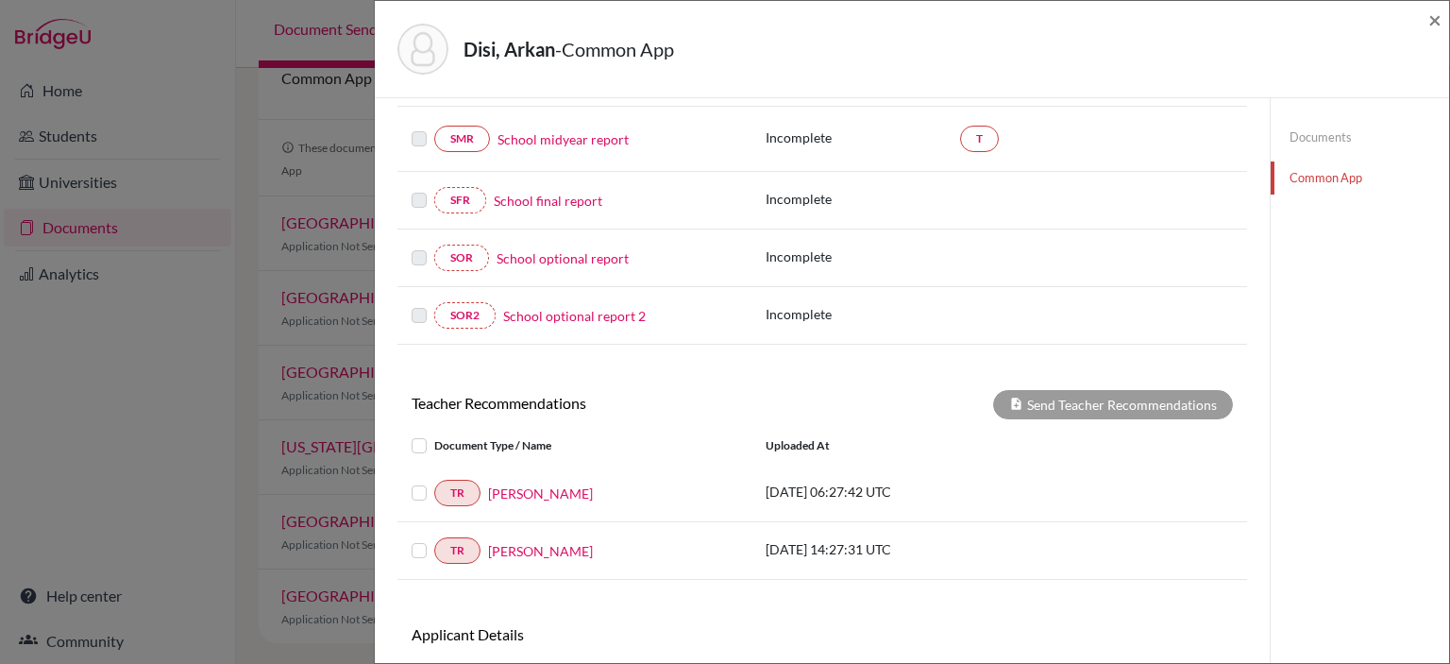
scroll to position [472, 0]
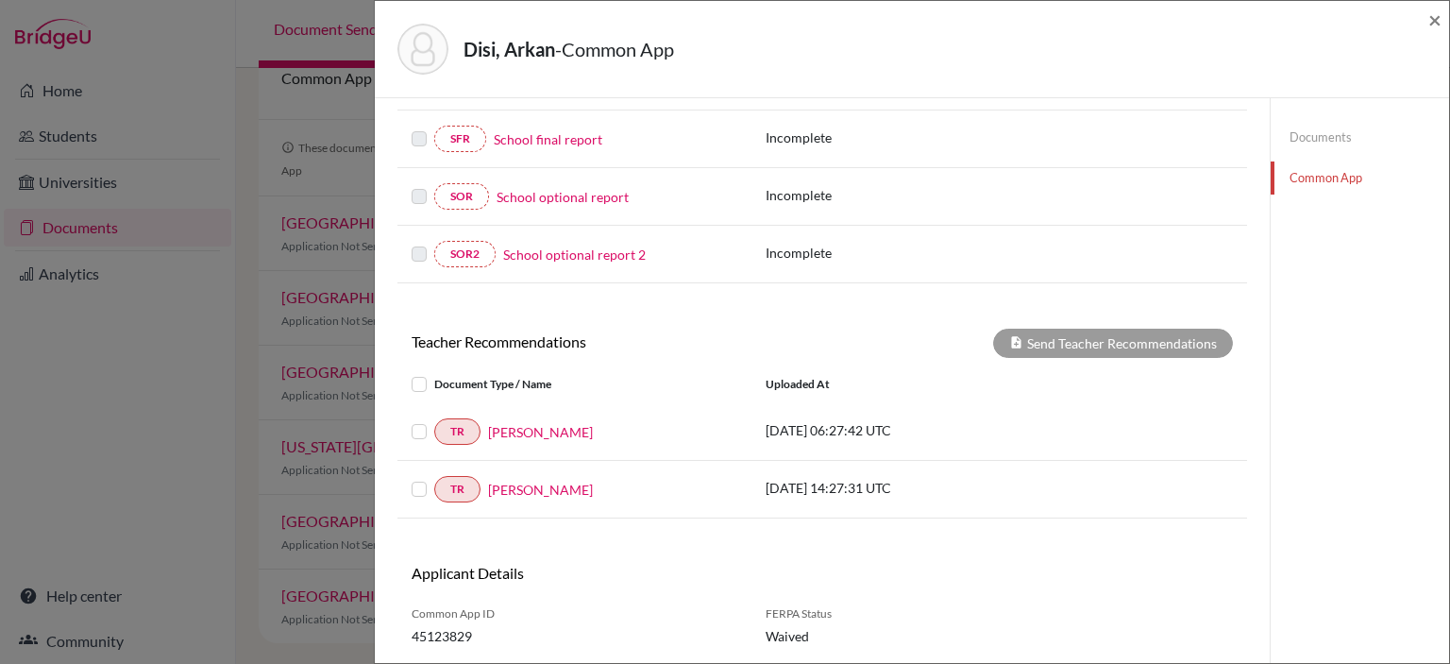
click at [434, 420] on label at bounding box center [434, 420] width 0 height 0
click at [0, 0] on input "checkbox" at bounding box center [0, 0] width 0 height 0
click at [423, 498] on div "TR Sireen Khalil 2025-10-06 14:27:31 UTC" at bounding box center [823, 490] width 850 height 58
click at [415, 471] on div "TR Sireen Khalil 2025-10-06 14:27:31 UTC" at bounding box center [823, 490] width 850 height 58
click at [434, 478] on label at bounding box center [434, 478] width 0 height 0
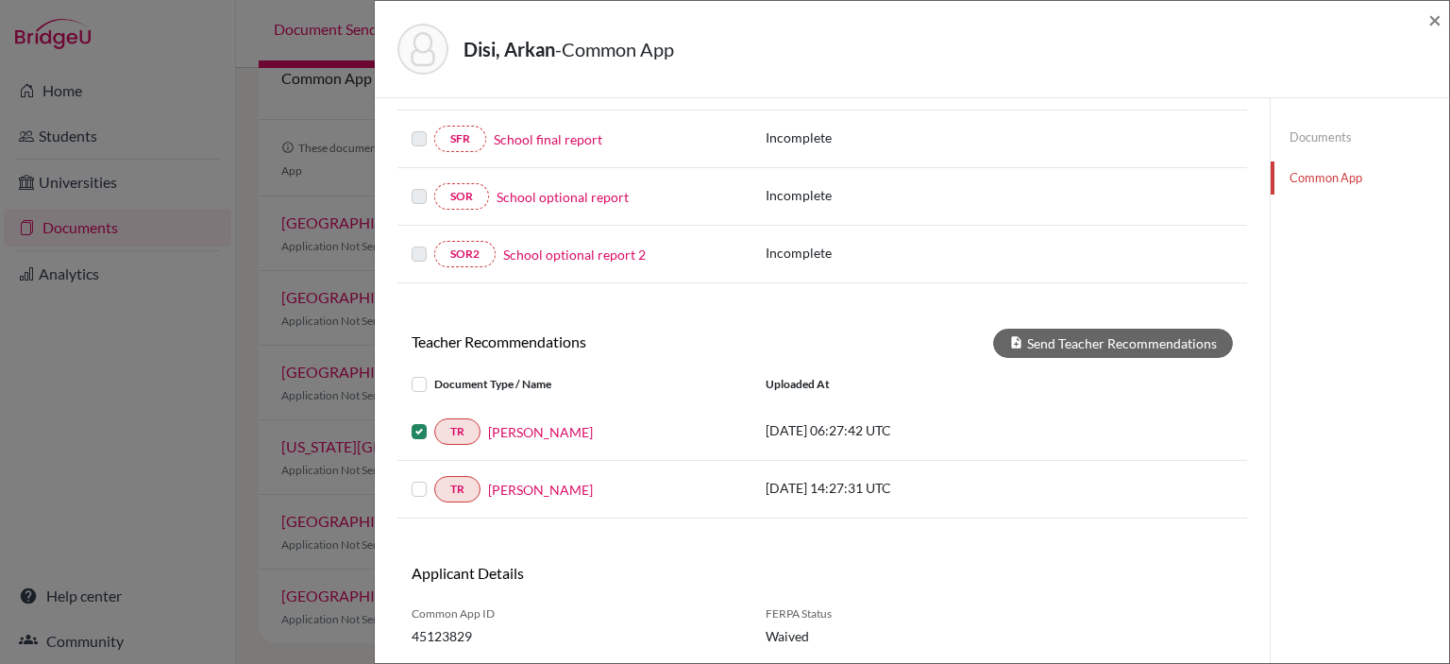
click at [0, 0] on input "checkbox" at bounding box center [0, 0] width 0 height 0
click at [418, 436] on div at bounding box center [423, 431] width 23 height 23
click at [434, 420] on label at bounding box center [434, 420] width 0 height 0
click at [0, 0] on input "checkbox" at bounding box center [0, 0] width 0 height 0
click at [1069, 343] on button "Send Teacher Recommendations" at bounding box center [1113, 343] width 240 height 29
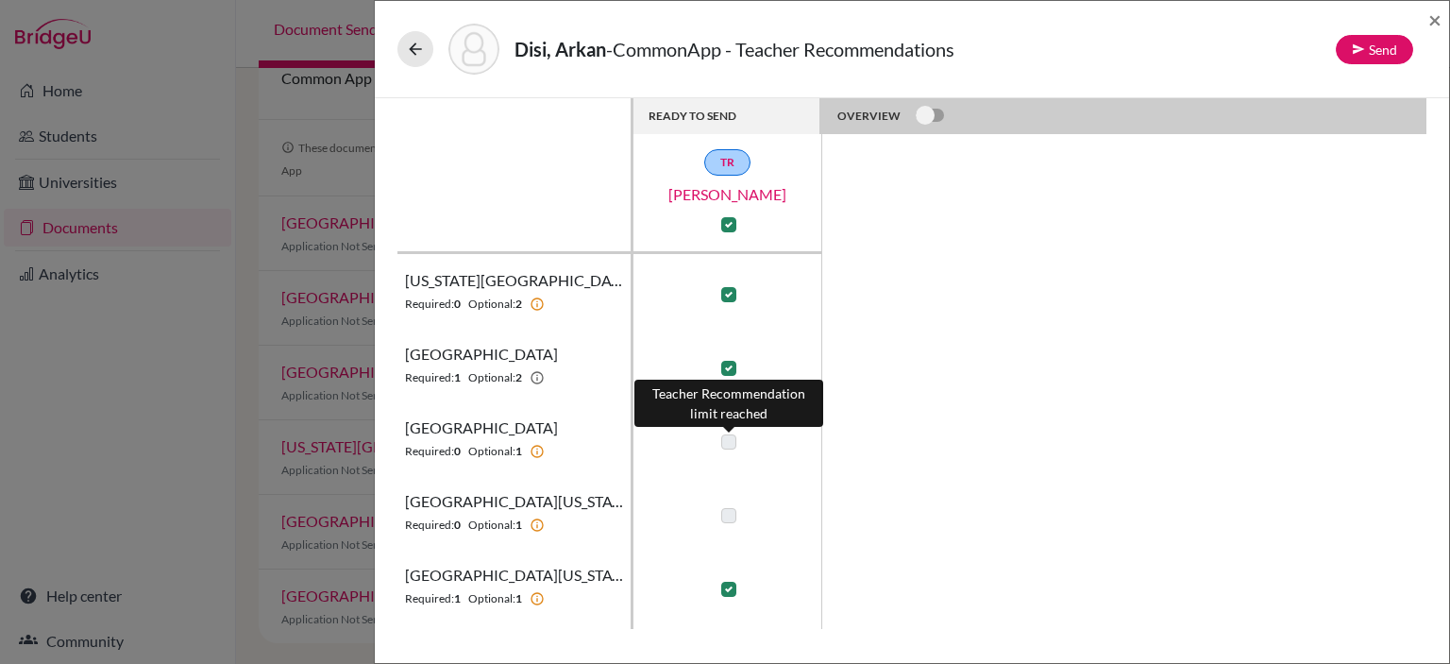
click at [725, 442] on label at bounding box center [728, 441] width 15 height 15
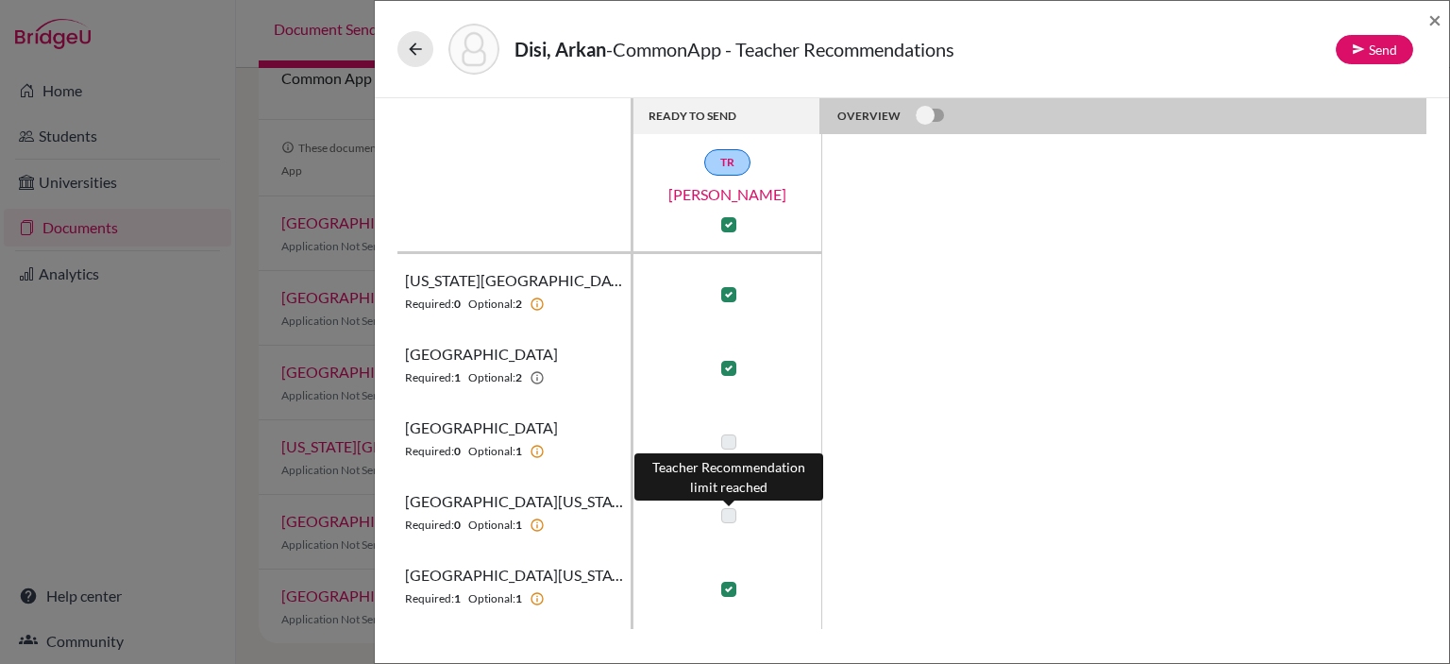
click at [721, 509] on label at bounding box center [728, 515] width 15 height 15
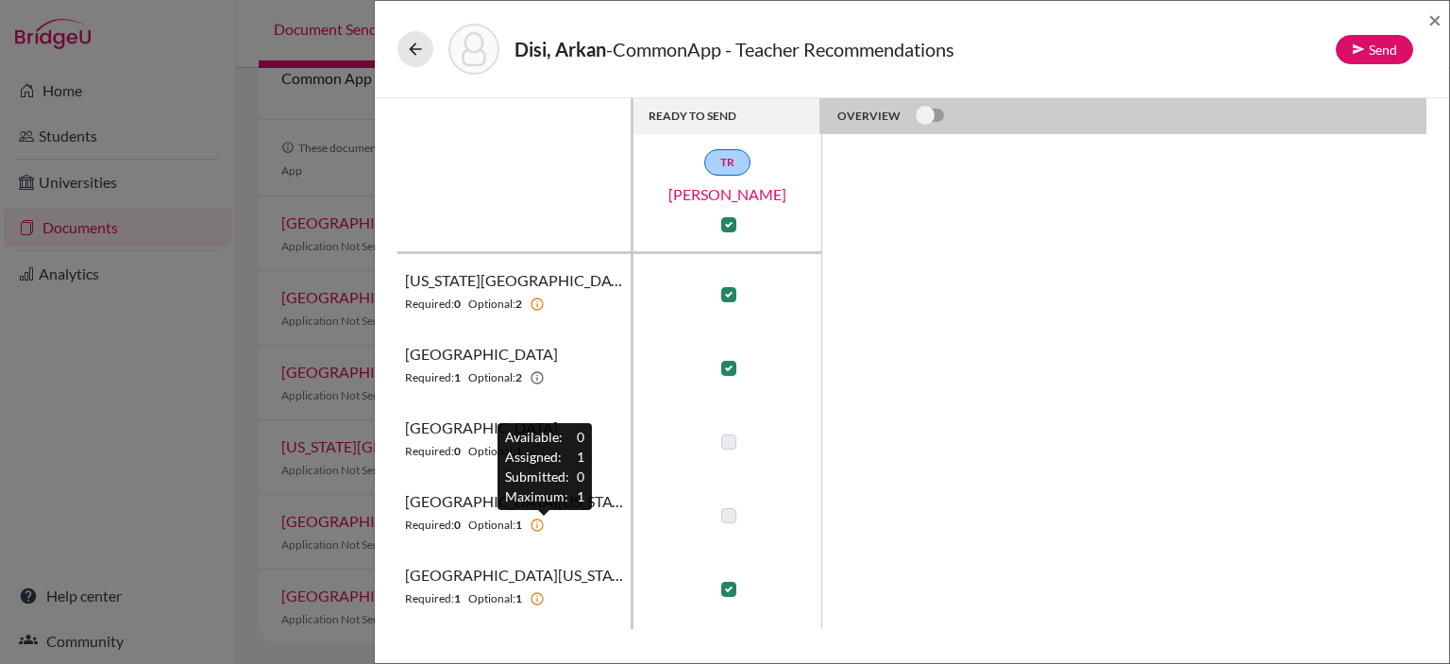
click at [542, 517] on icon at bounding box center [537, 524] width 15 height 15
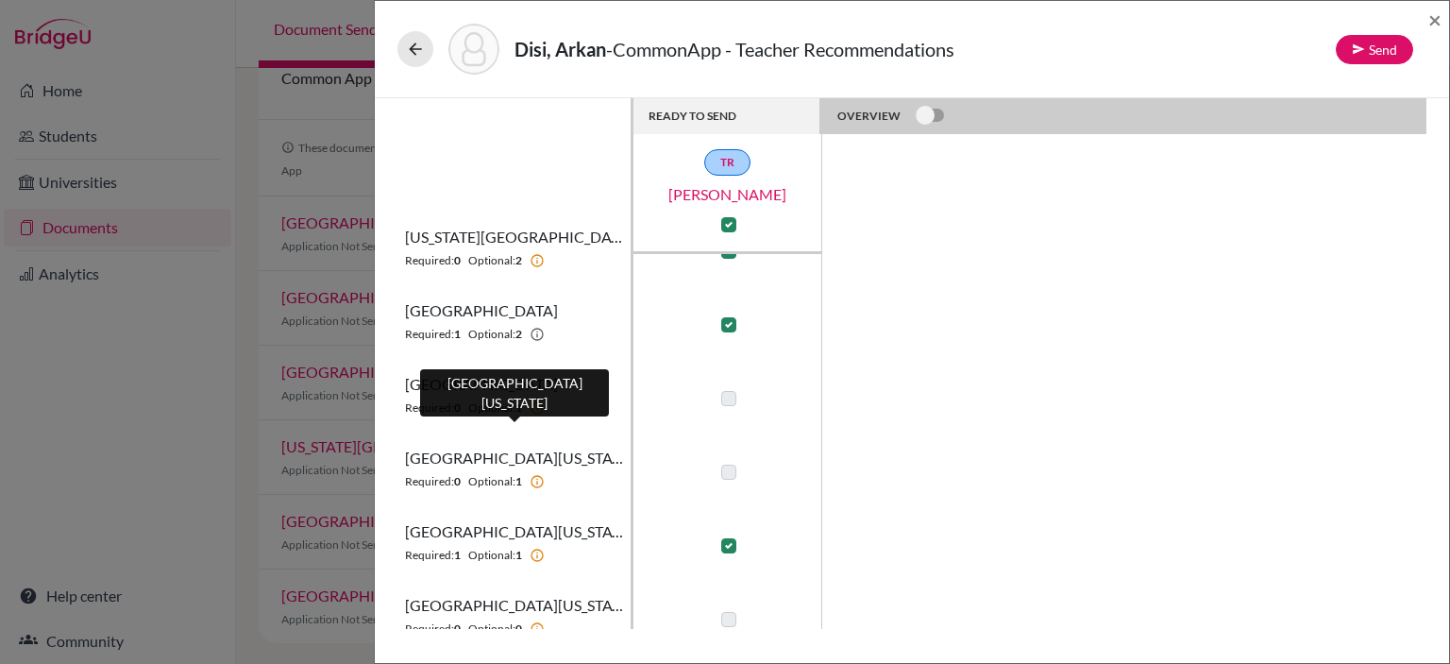
scroll to position [65, 0]
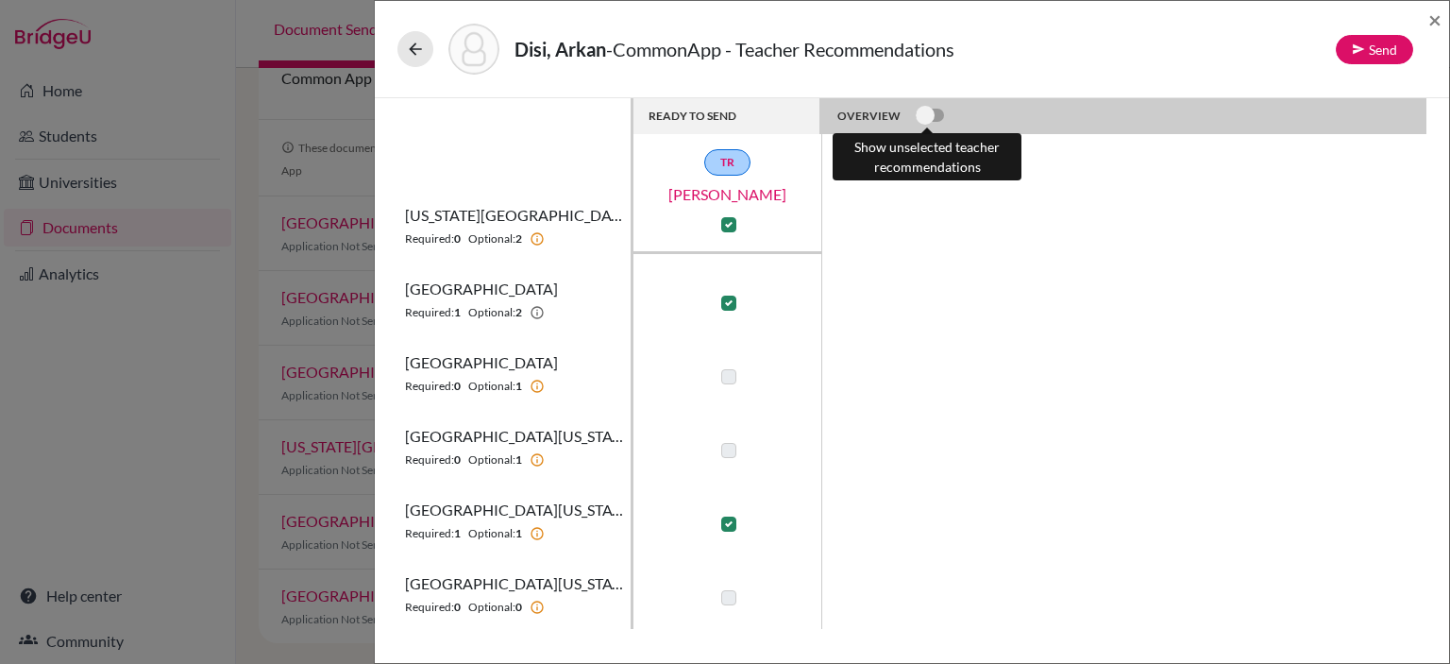
click at [916, 105] on label at bounding box center [916, 105] width 0 height 0
click at [931, 112] on input "checkbox" at bounding box center [923, 114] width 15 height 19
checkbox input "true"
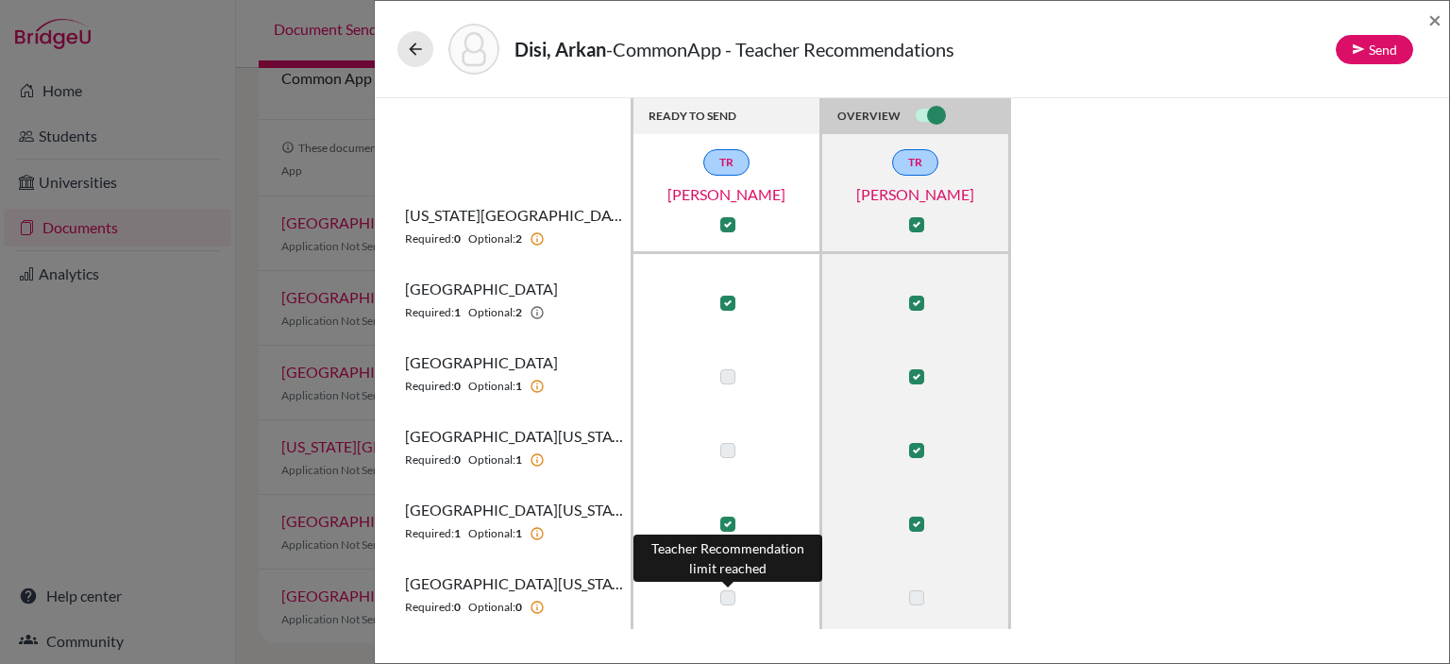
click at [725, 596] on label at bounding box center [727, 597] width 15 height 15
click at [944, 566] on td at bounding box center [916, 594] width 189 height 74
click at [414, 42] on icon at bounding box center [415, 49] width 19 height 19
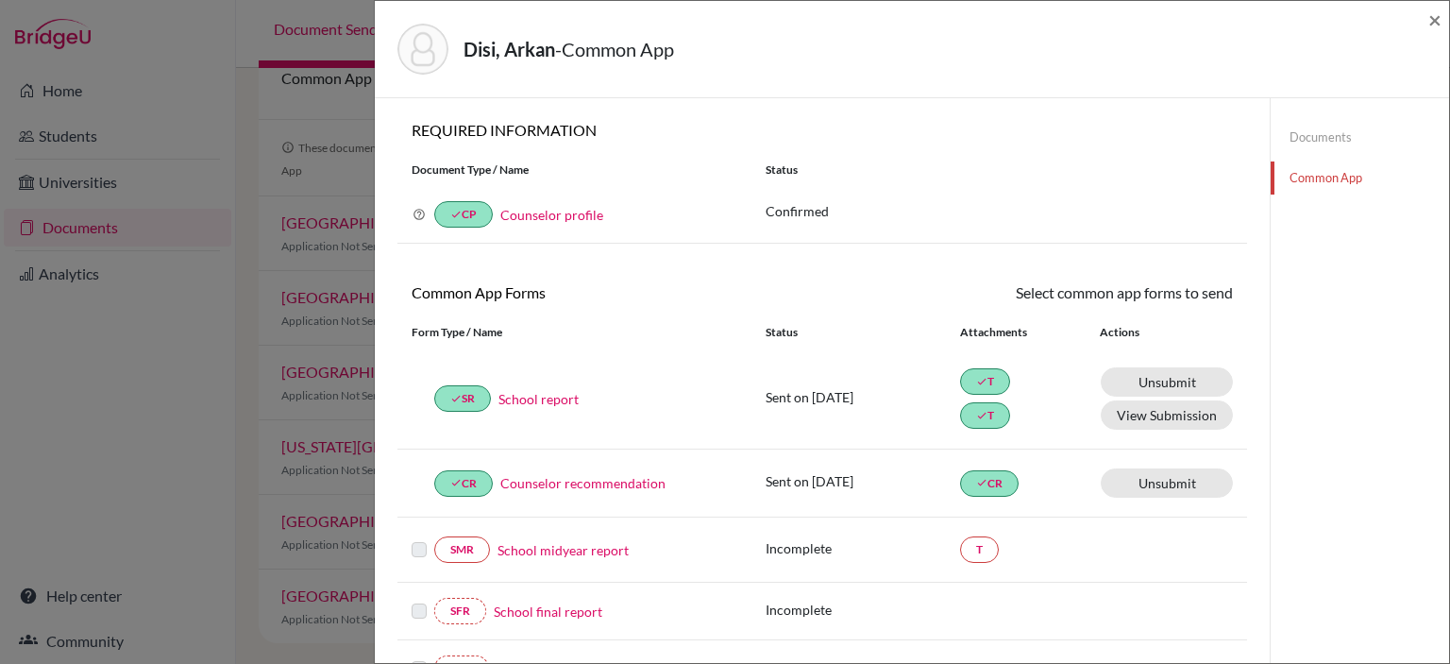
click at [610, 546] on link "School midyear report" at bounding box center [563, 550] width 131 height 20
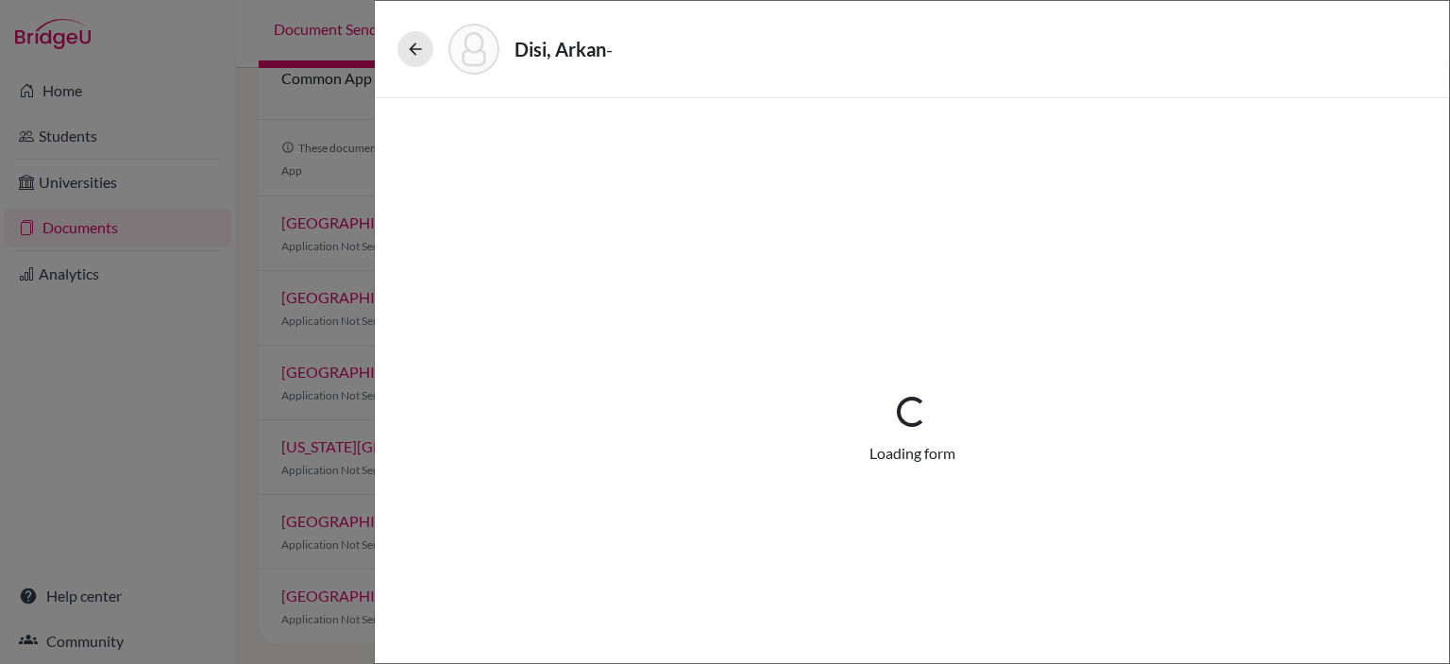
select select "5"
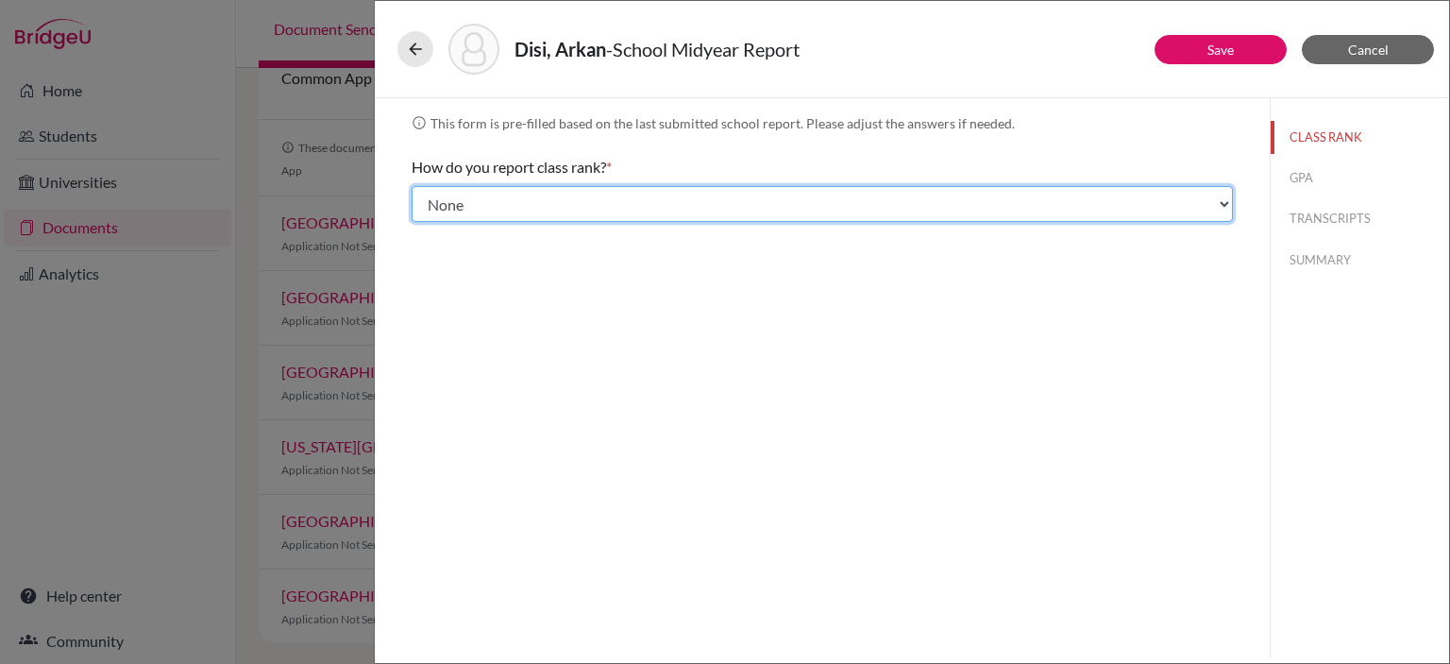
click at [730, 211] on select "Select... Exact Decile Quintile Quartile None" at bounding box center [822, 204] width 821 height 36
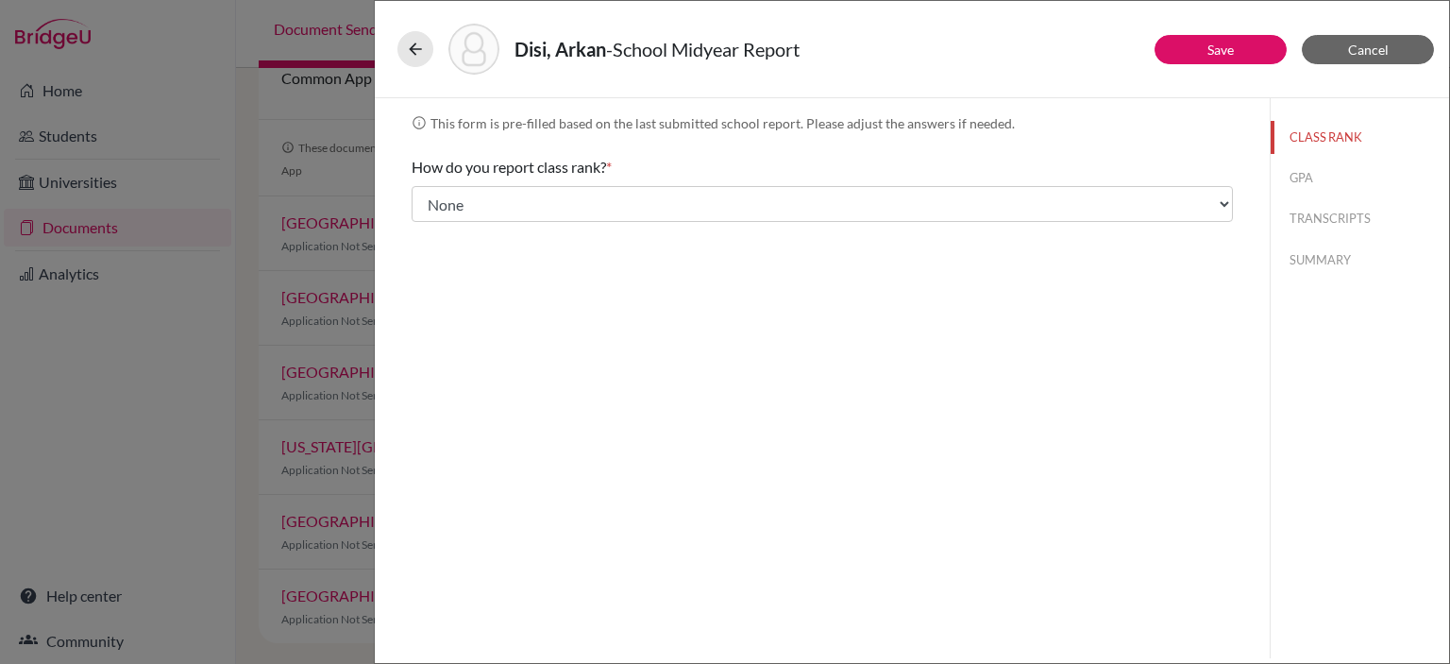
click at [615, 501] on div "info This form is pre-filled based on the last submitted school report. Please …" at bounding box center [822, 378] width 895 height 560
click at [199, 396] on div "Disi, Arkan - School Midyear Report Save Cancel info This form is pre-filled ba…" at bounding box center [725, 332] width 1450 height 664
click at [398, 47] on button at bounding box center [416, 49] width 36 height 36
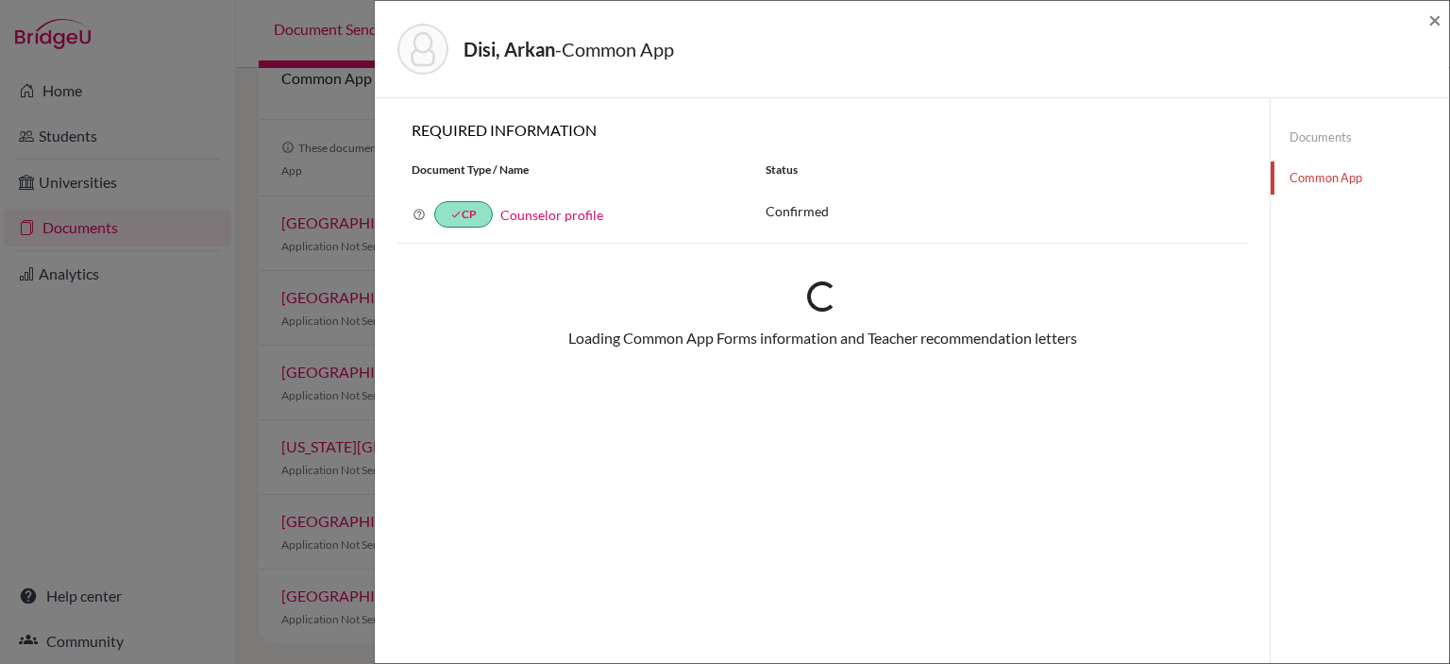
click at [264, 37] on div "Disi, Arkan - Common App × × REQUIRED INFORMATION Document Type / Name Status W…" at bounding box center [725, 332] width 1450 height 664
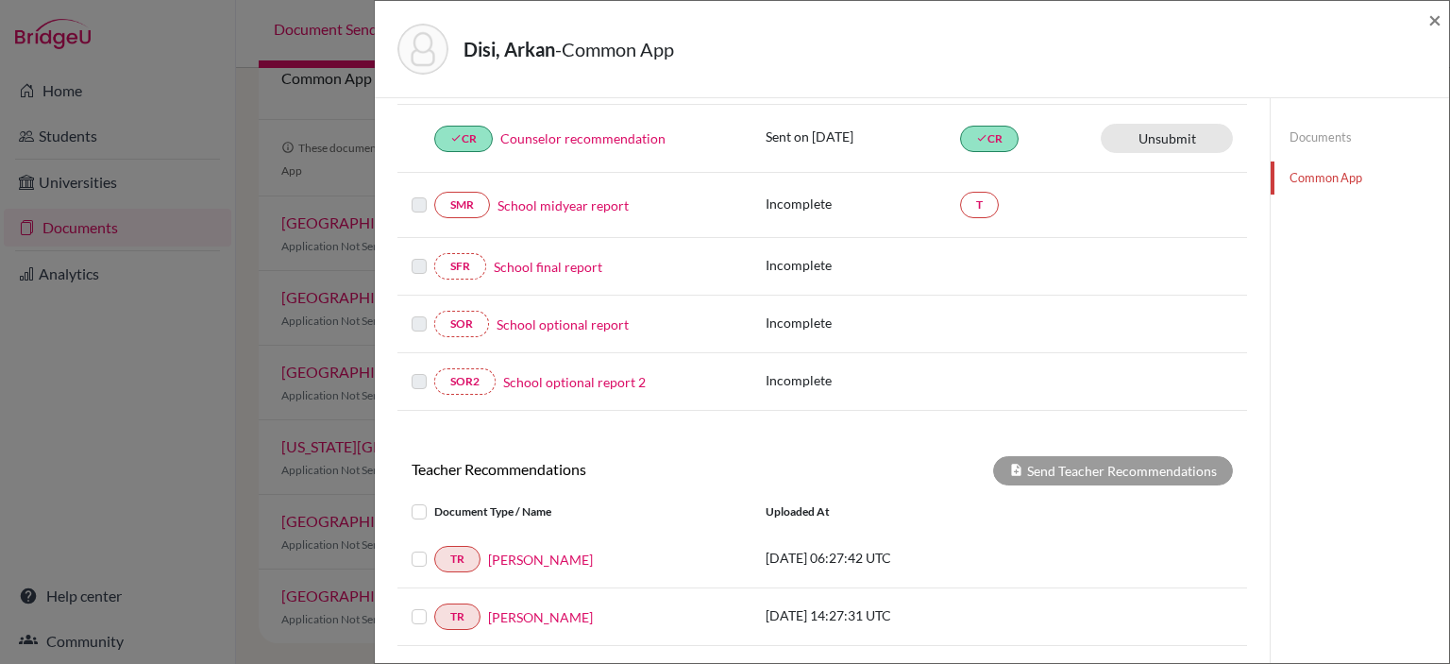
scroll to position [378, 0]
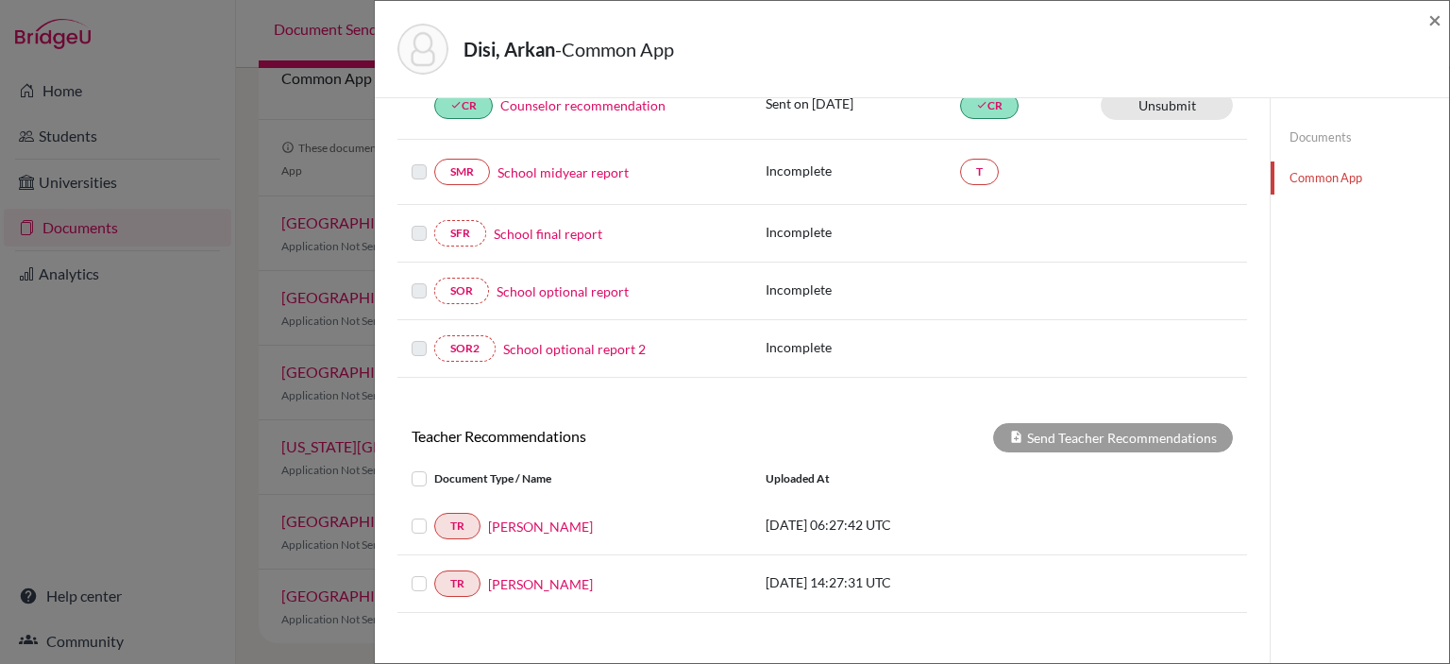
click at [544, 229] on link "School final report" at bounding box center [548, 234] width 109 height 20
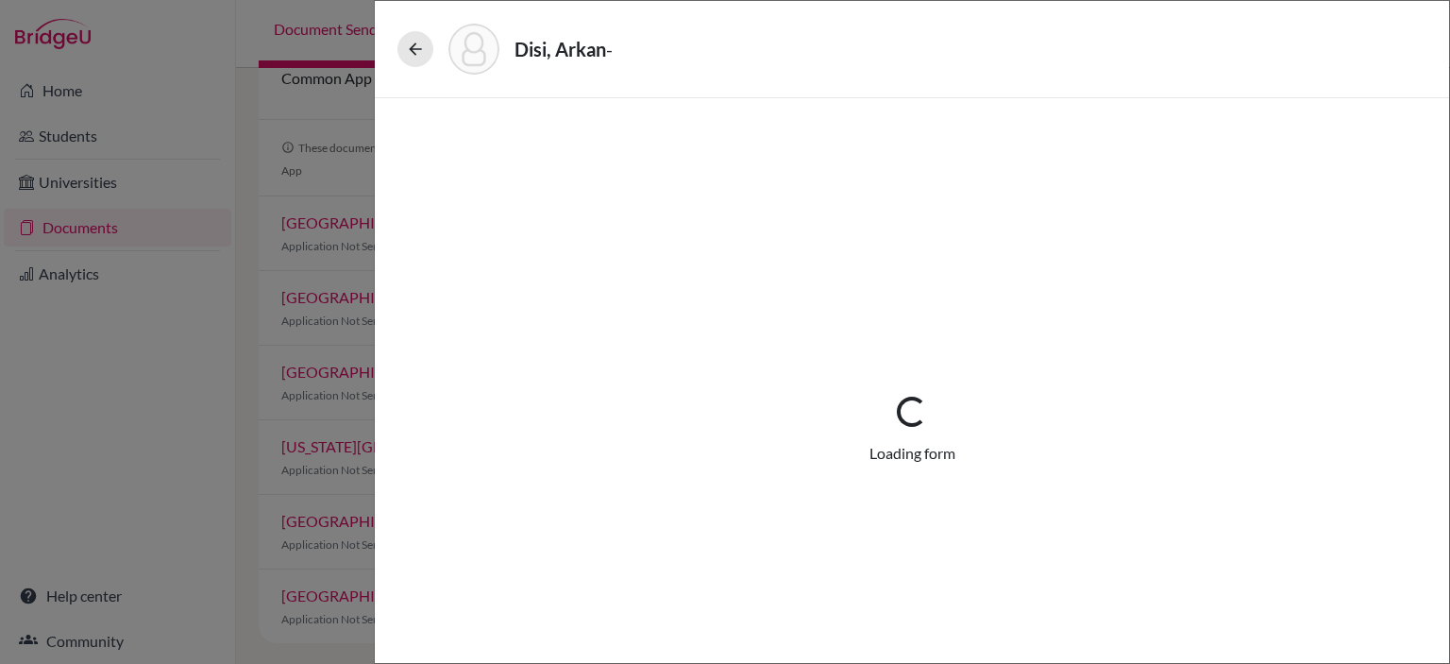
select select "5"
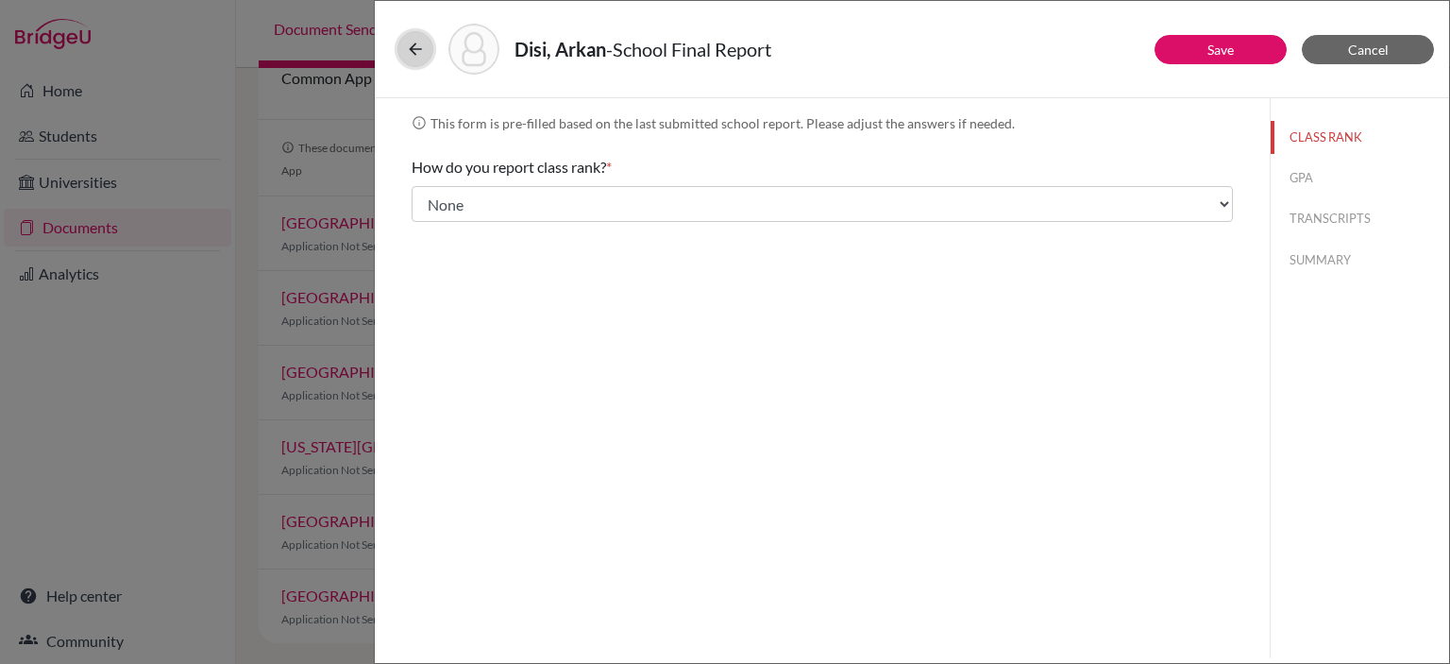
click at [406, 43] on icon at bounding box center [415, 49] width 19 height 19
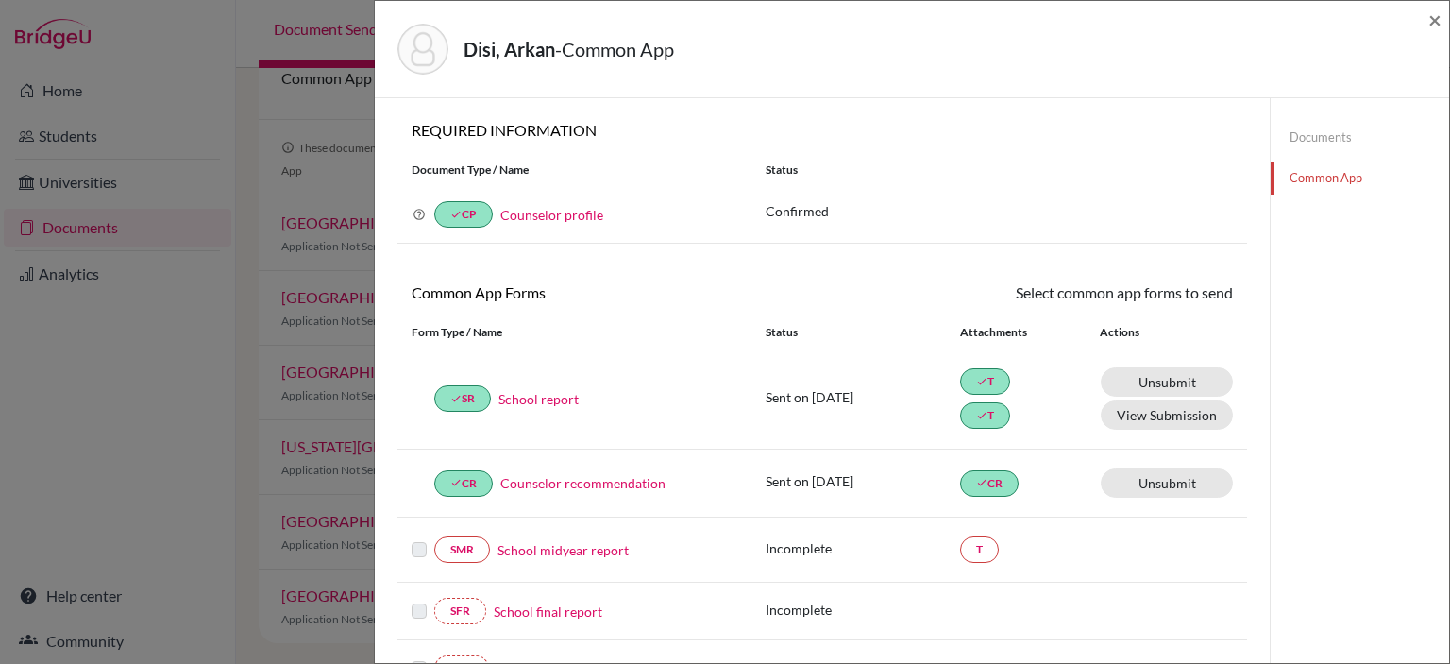
click at [233, 80] on div "Disi, Arkan - Common App × × REQUIRED INFORMATION Document Type / Name Status W…" at bounding box center [725, 332] width 1450 height 664
click at [1429, 18] on span "×" at bounding box center [1435, 19] width 13 height 27
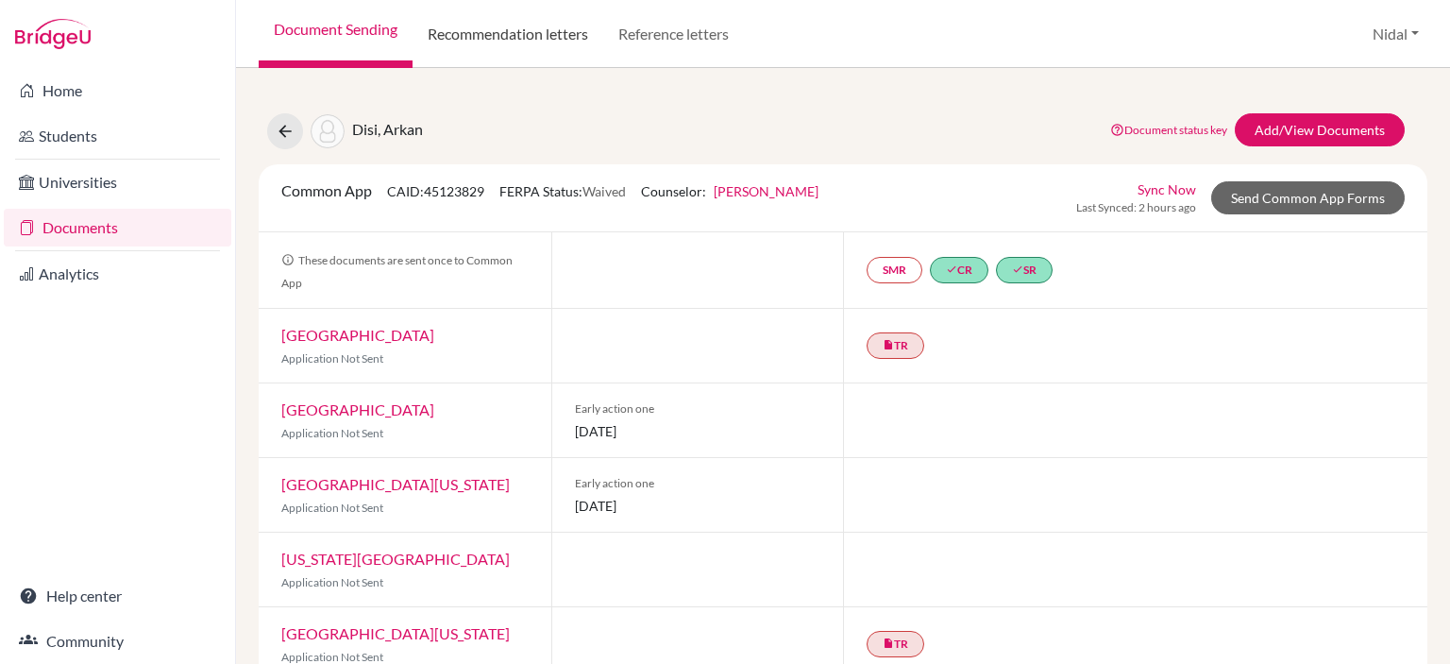
click at [578, 31] on link "Recommendation letters" at bounding box center [508, 34] width 191 height 68
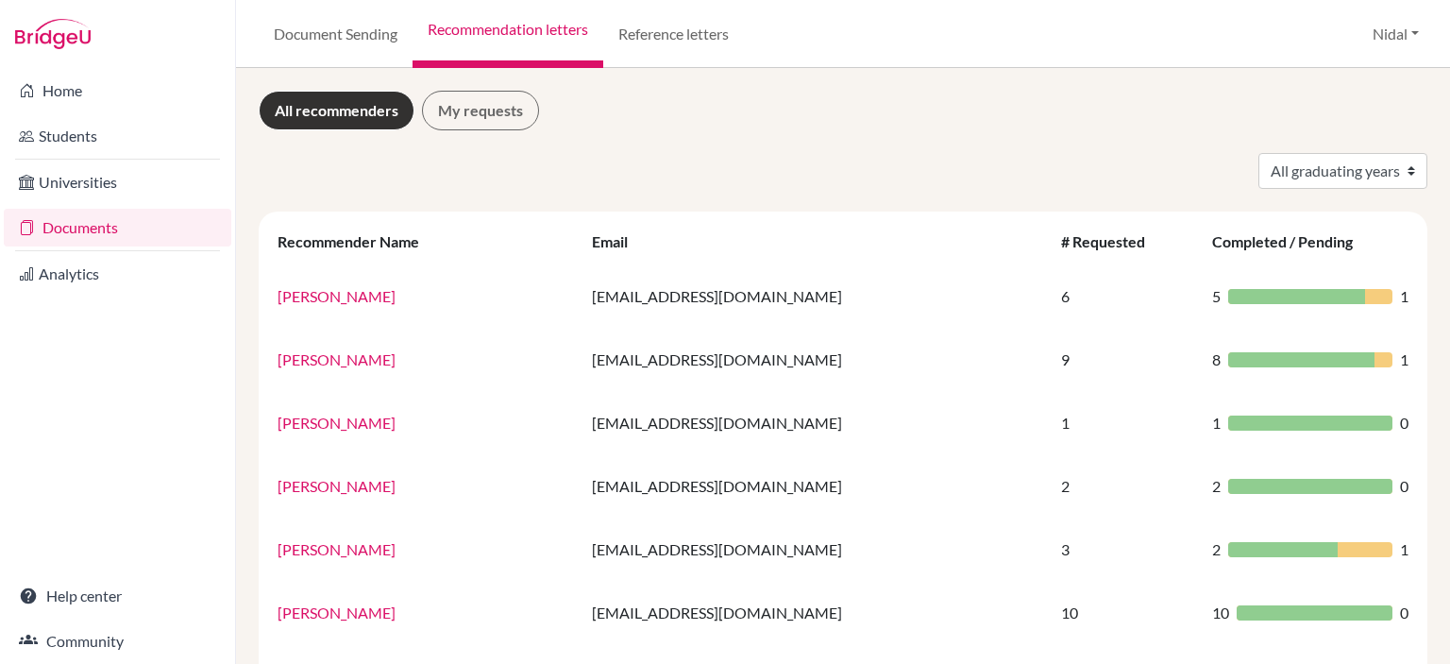
click at [53, 224] on link "Documents" at bounding box center [118, 228] width 228 height 38
